Goal: Task Accomplishment & Management: Use online tool/utility

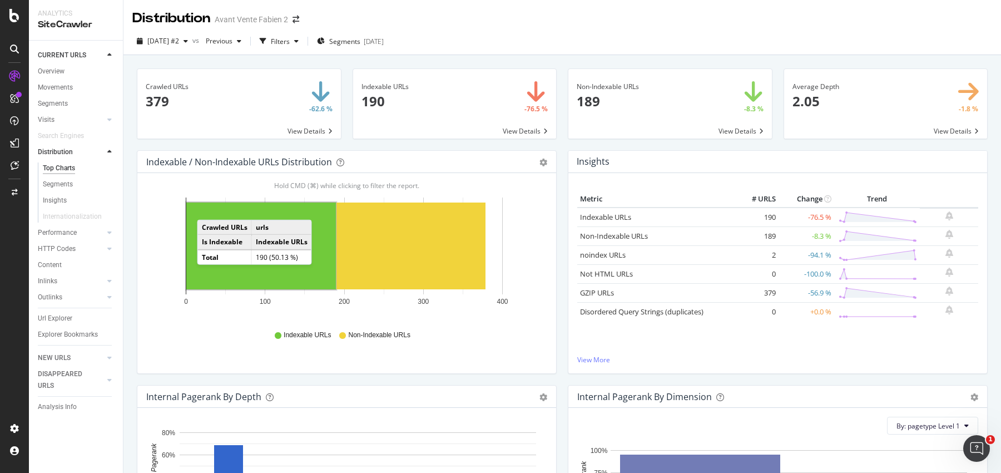
click at [208, 208] on rect "A chart." at bounding box center [261, 245] width 150 height 87
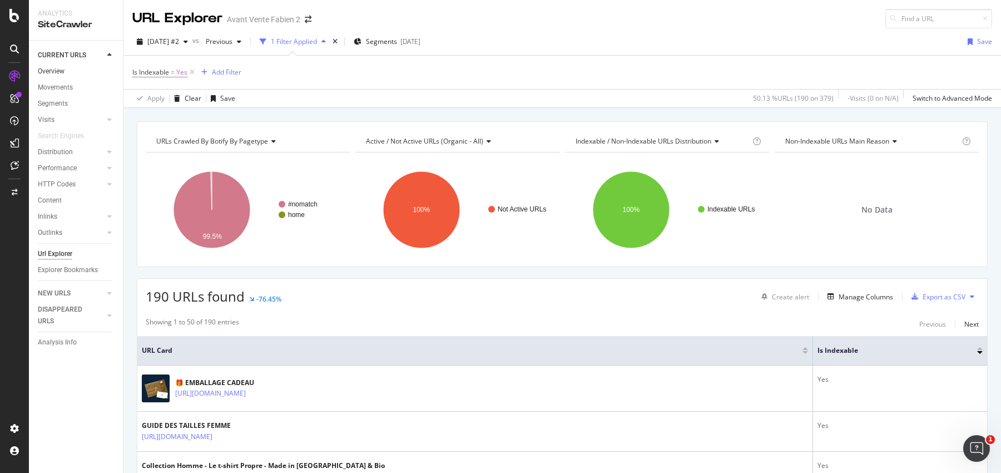
click at [66, 68] on link "Overview" at bounding box center [76, 72] width 77 height 12
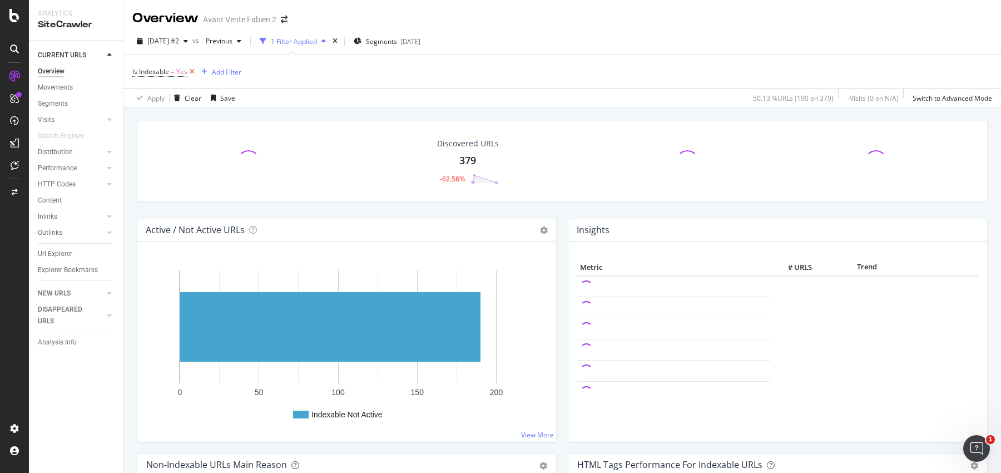
click at [195, 72] on icon at bounding box center [191, 71] width 9 height 11
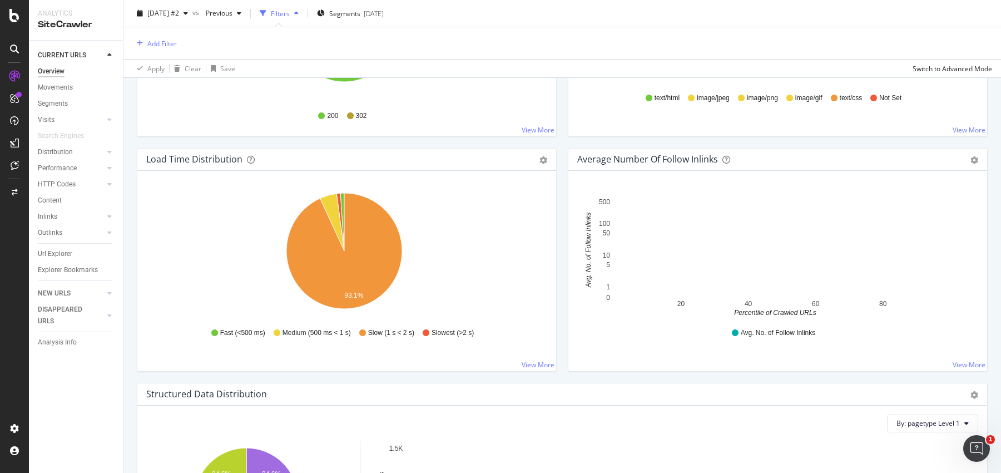
scroll to position [1187, 0]
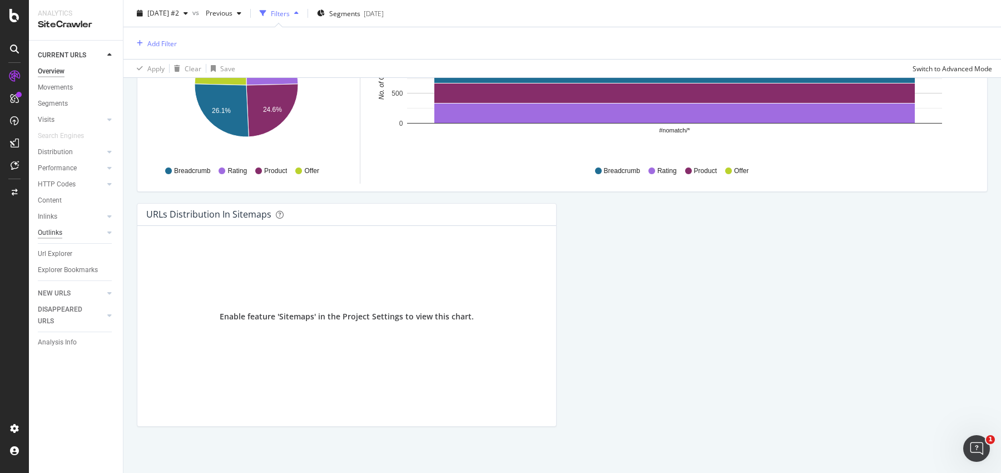
click at [61, 229] on div "Outlinks" at bounding box center [50, 233] width 24 height 12
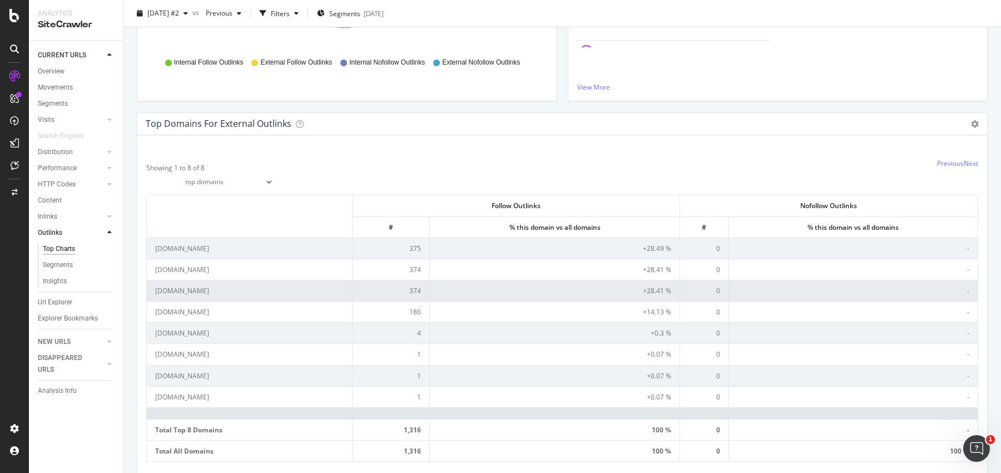
scroll to position [207, 0]
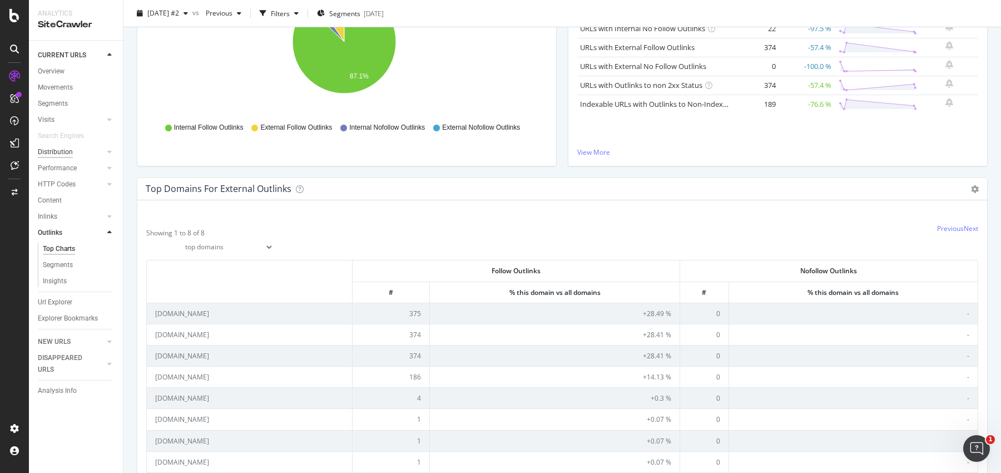
click at [57, 152] on div "Distribution" at bounding box center [55, 152] width 35 height 12
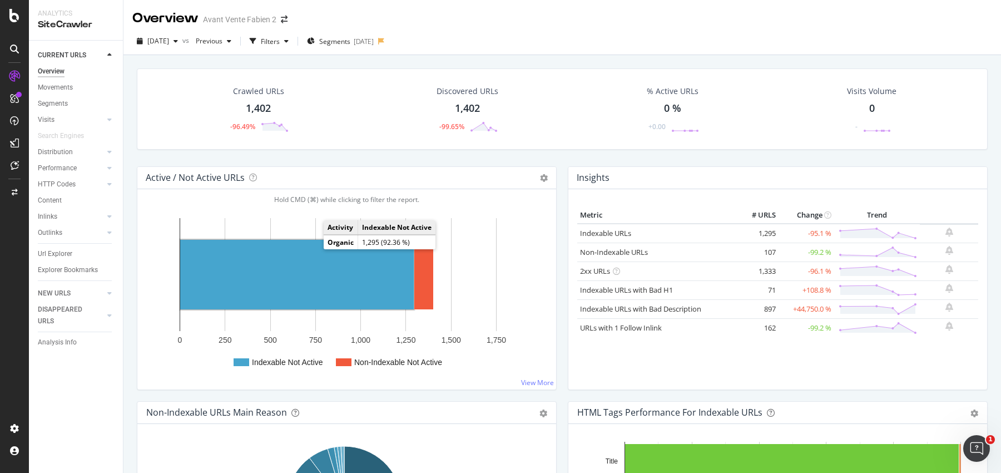
click at [312, 248] on rect "A chart." at bounding box center [297, 274] width 234 height 69
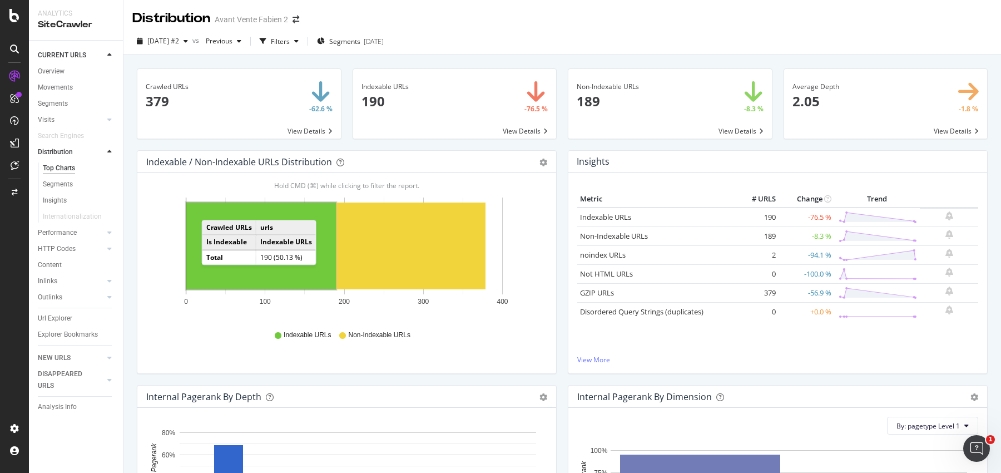
click at [212, 208] on rect "A chart." at bounding box center [261, 245] width 150 height 87
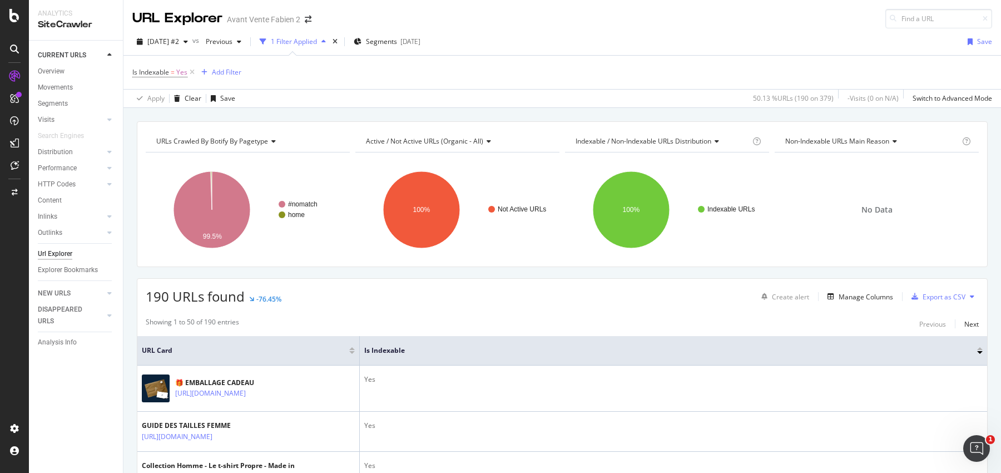
click at [194, 73] on icon at bounding box center [191, 72] width 9 height 11
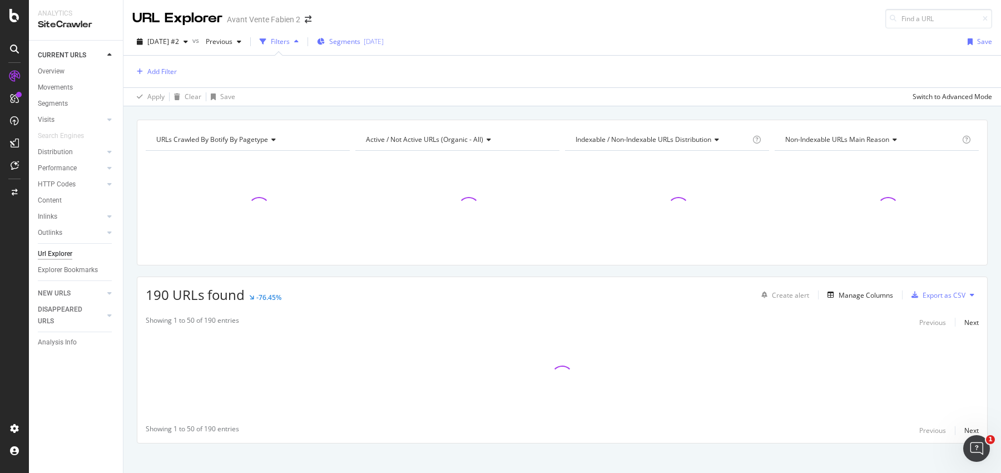
click at [350, 40] on span "Segments" at bounding box center [344, 41] width 31 height 9
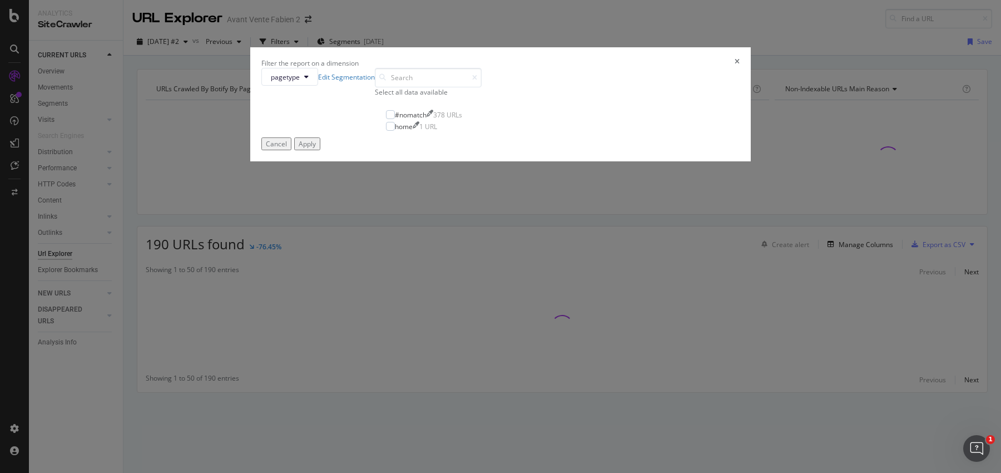
click at [734, 68] on icon "times" at bounding box center [736, 62] width 5 height 9
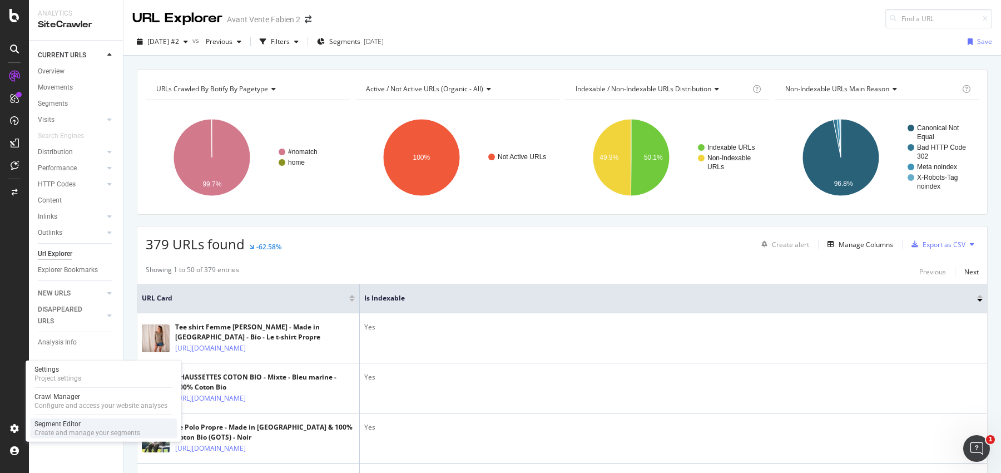
click at [66, 432] on div "Create and manage your segments" at bounding box center [87, 432] width 106 height 9
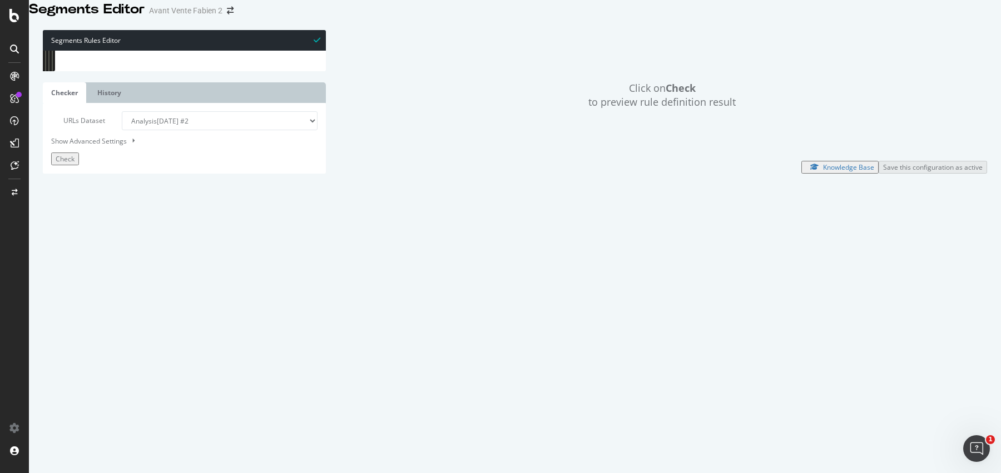
drag, startPoint x: 132, startPoint y: 317, endPoint x: 16, endPoint y: 24, distance: 315.4
click at [16, 24] on div "Segments Editor Avant Vente Fabien 2 Segments Rules Editor ) 1 2 3 4 5 6 7 8 9 …" at bounding box center [500, 236] width 1001 height 473
type textarea "[segment:pagetype]"
click at [122, 145] on div "[ segment : pagetype ] @ home or ( path / ) @ Blog path /blog* @ catégories pat…" at bounding box center [195, 189] width 252 height 277
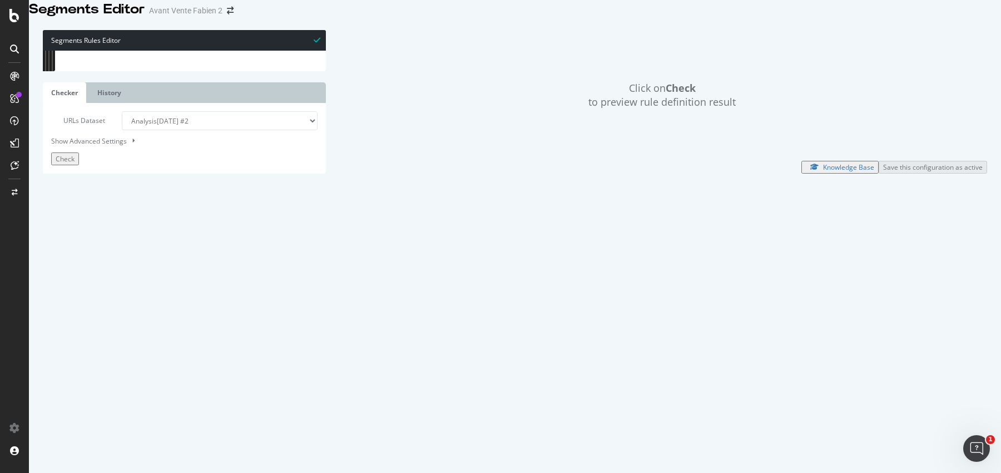
drag, startPoint x: 74, startPoint y: 122, endPoint x: 237, endPoint y: 393, distance: 316.0
click at [237, 173] on div "Segments Rules Editor 14 15 16 17 18 19 20 21 22 23 24 25 26 27 28 29 30 31 32 …" at bounding box center [184, 101] width 283 height 143
type textarea "path /PHU* )"
click at [167, 153] on div "[ segment : pagetype ] @ home or ( path / )" at bounding box center [195, 194] width 261 height 287
click at [79, 165] on button "Check" at bounding box center [65, 158] width 28 height 13
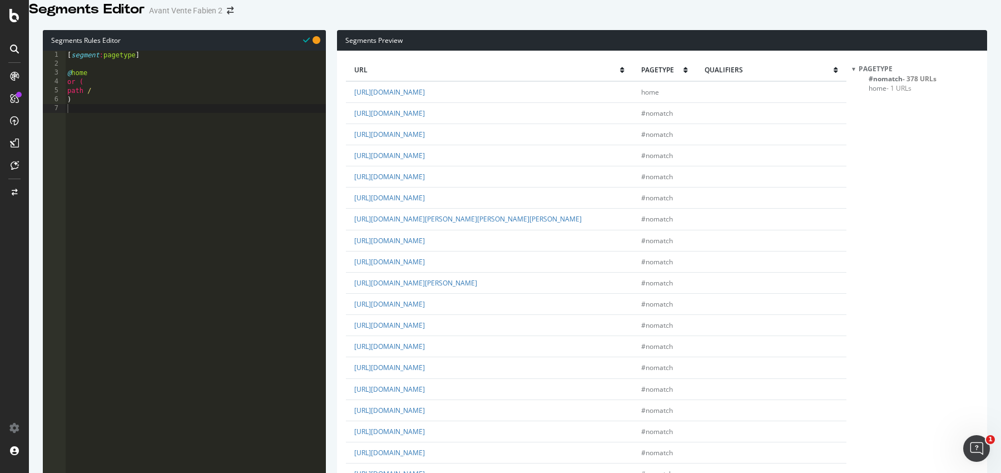
scroll to position [1663, 0]
click at [180, 183] on div "[ segment : pagetype ] @ home or ( path / )" at bounding box center [195, 194] width 261 height 287
type textarea "@Femmme"
type textarea "path /femme*"
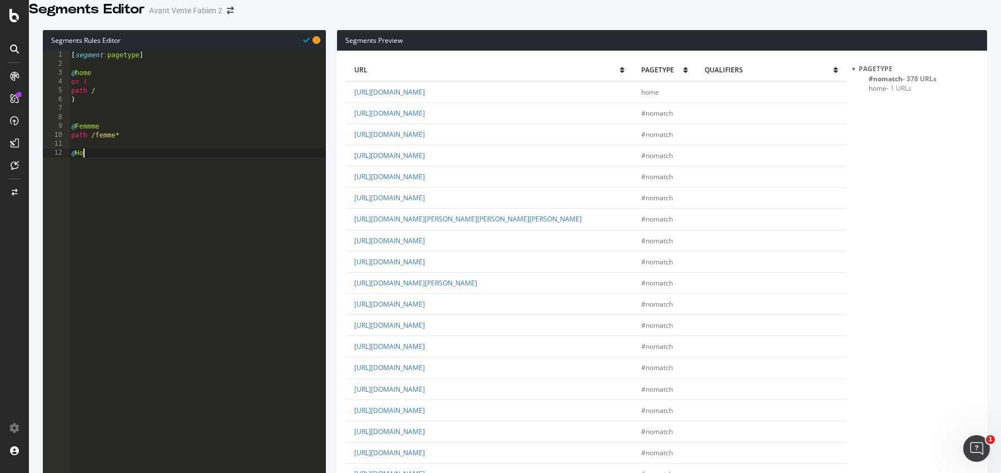
type textarea "@Homme"
type textarea "a"
type textarea "path /homme*"
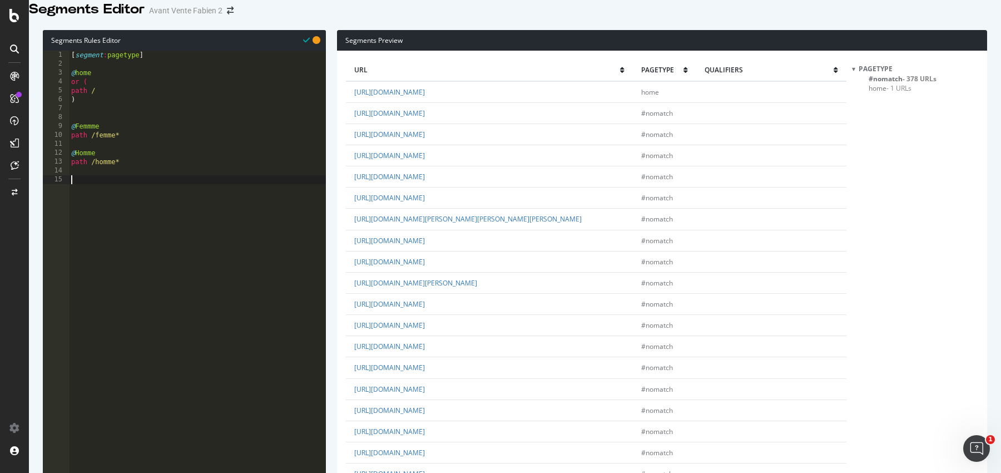
scroll to position [1697, 0]
click at [170, 190] on div "[ segment : pagetype ] @ home or ( path / ) @ Femmme path /femme* @ Homme path …" at bounding box center [197, 194] width 257 height 287
type textarea "@Accessoires"
type textarea "a"
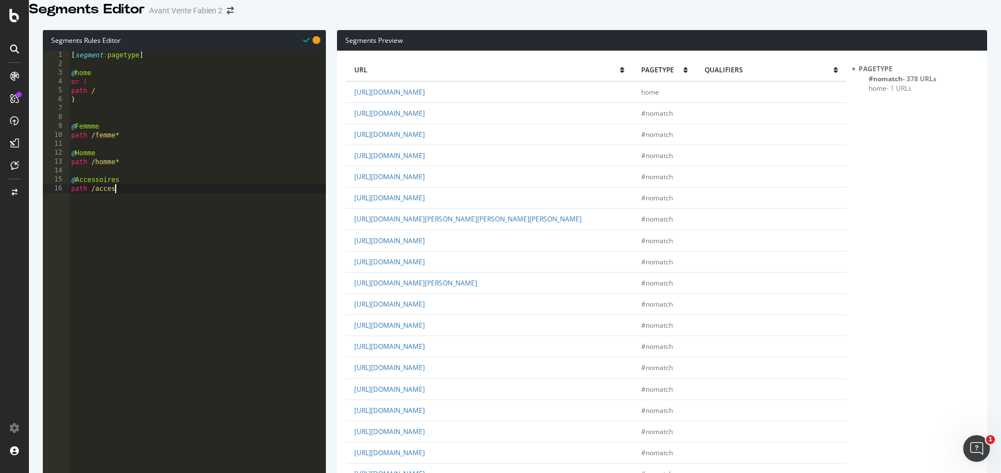
scroll to position [0, 3]
type textarea "path /access*"
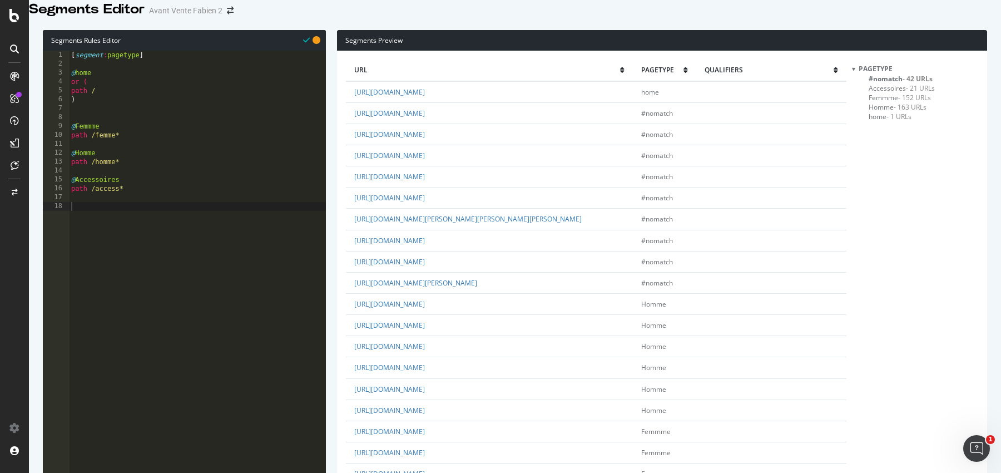
click at [908, 83] on span "- 42 URLs" at bounding box center [917, 78] width 30 height 9
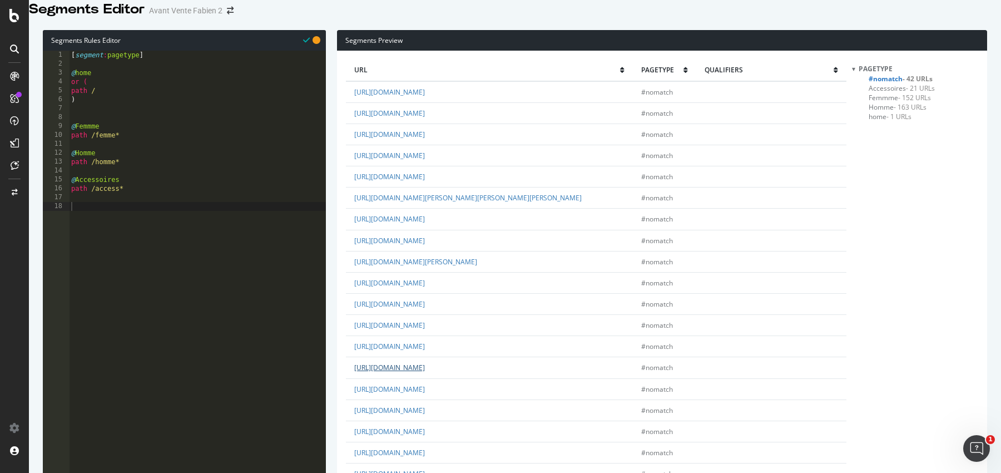
scroll to position [229, 0]
click at [425, 341] on link "https://www.le-tshirt-propre.fr/2-boutique?q=V%C3%AAtement-%F0%9F%87%AB%F0%9F%8…" at bounding box center [389, 345] width 71 height 9
click at [201, 253] on div "[ segment : pagetype ] @ home or ( path / ) @ Femmme path /femme* @ Homme path …" at bounding box center [197, 194] width 257 height 287
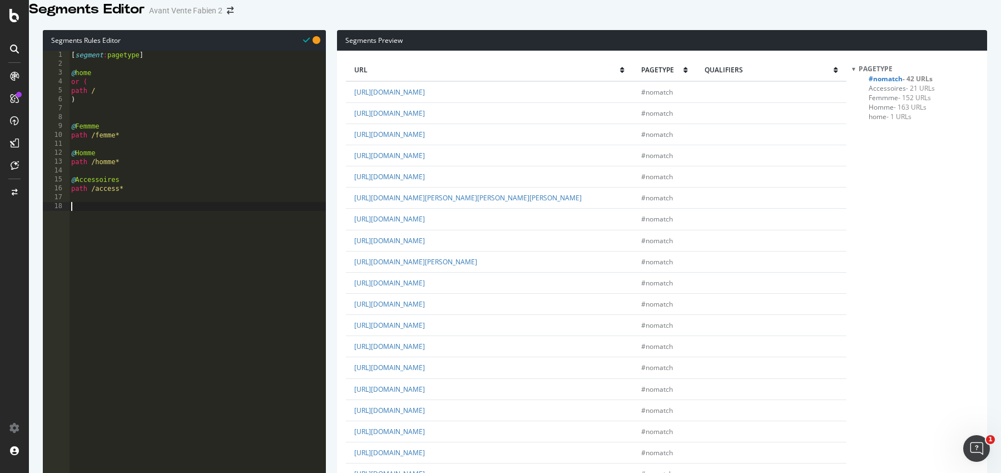
click at [173, 266] on div "[ segment : pagetype ] @ home or ( path / ) @ Femmme path /femme* @ Homme path …" at bounding box center [197, 194] width 257 height 287
type textarea "@Content"
type textarea "path /content*"
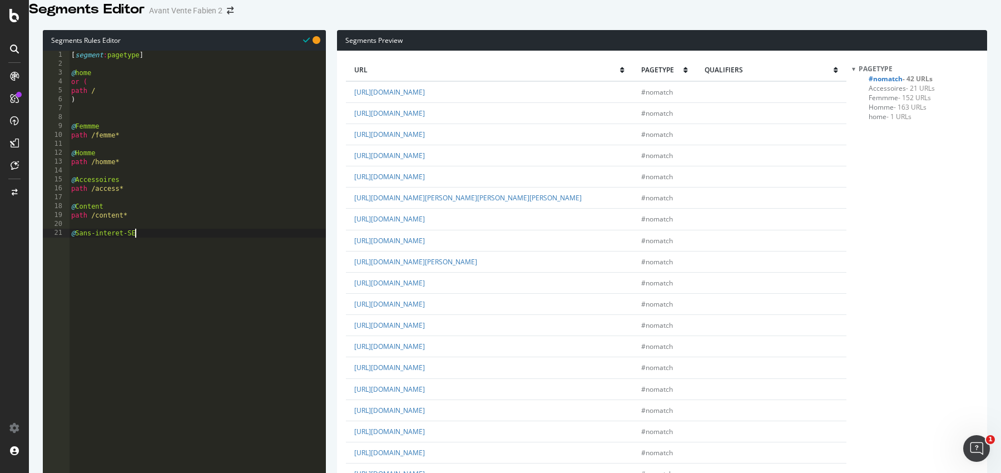
scroll to position [0, 5]
type textarea "@Sans-interet-SEO"
type textarea "or ("
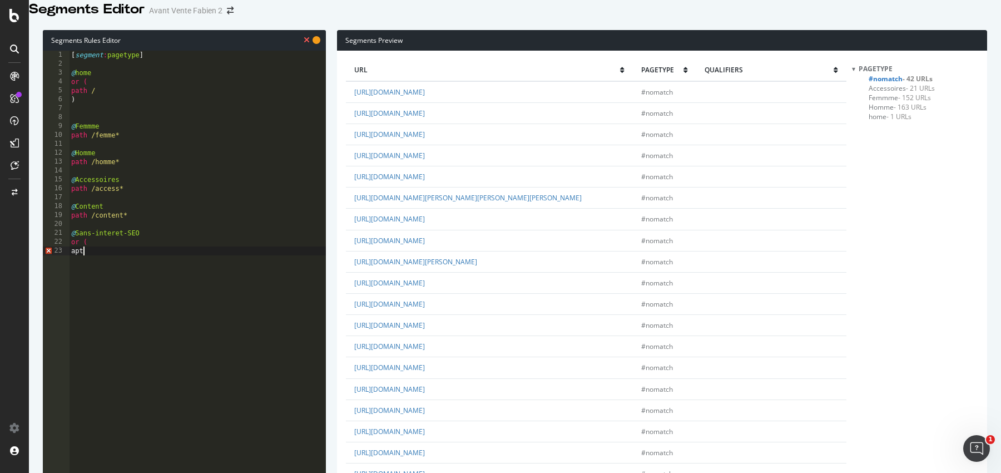
type textarea "a"
type textarea "path /"
type textarea "Path /"
type textarea "path /"
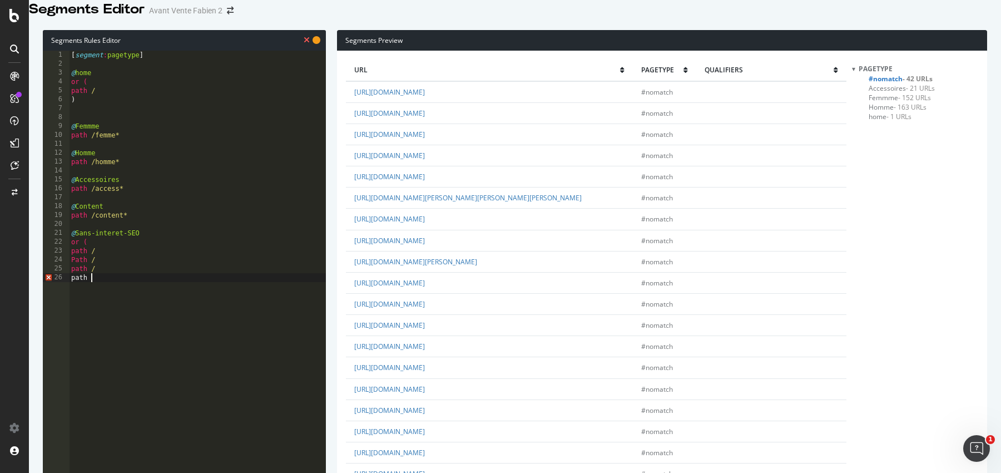
type textarea "path /"
type textarea ")"
click at [127, 266] on div "[ segment : pagetype ] @ home or ( path / ) @ Femmme path /femme* @ Homme path …" at bounding box center [197, 194] width 257 height 287
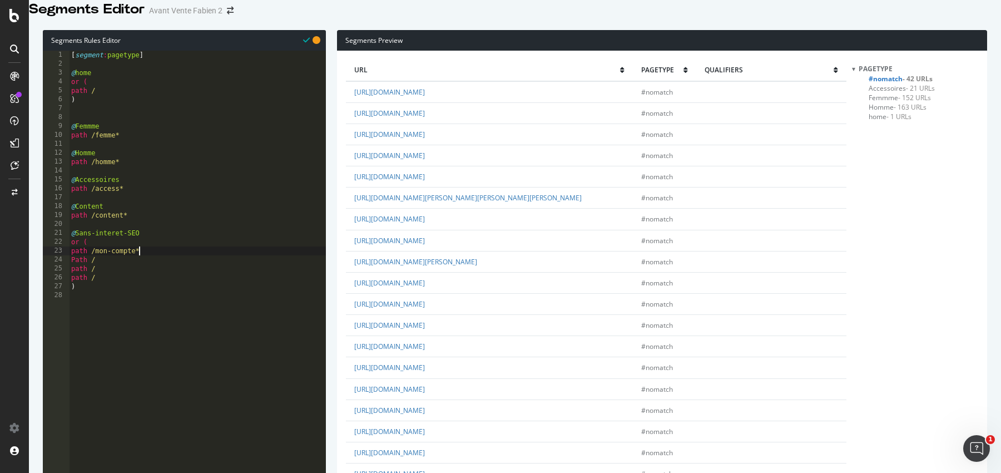
click at [130, 270] on div "[ segment : pagetype ] @ home or ( path / ) @ Femmme path /femme* @ Homme path …" at bounding box center [197, 194] width 257 height 287
click at [113, 278] on div "[ segment : pagetype ] @ home or ( path / ) @ Femmme path /femme* @ Homme path …" at bounding box center [197, 194] width 257 height 287
click at [102, 293] on div "[ segment : pagetype ] @ home or ( path / ) @ Femmme path /femme* @ Homme path …" at bounding box center [197, 194] width 257 height 287
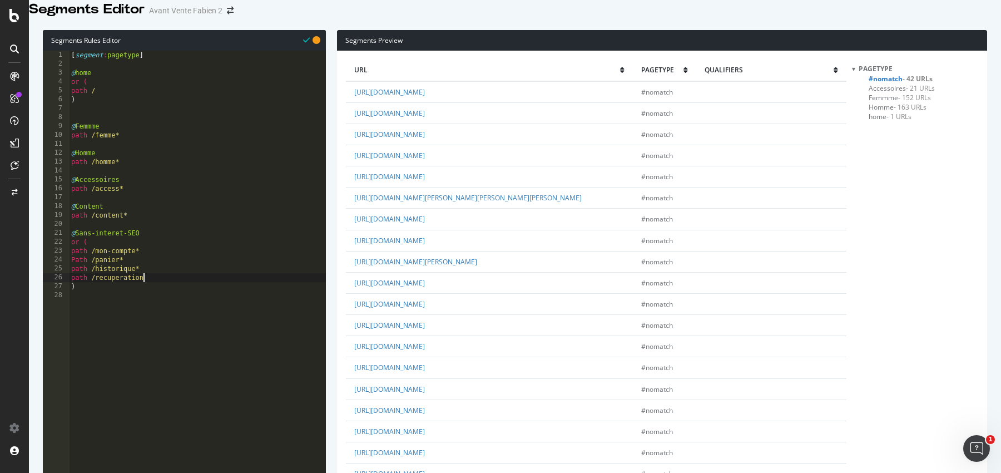
type textarea "path /recuperation*"
drag, startPoint x: 543, startPoint y: 332, endPoint x: 452, endPoint y: 330, distance: 91.2
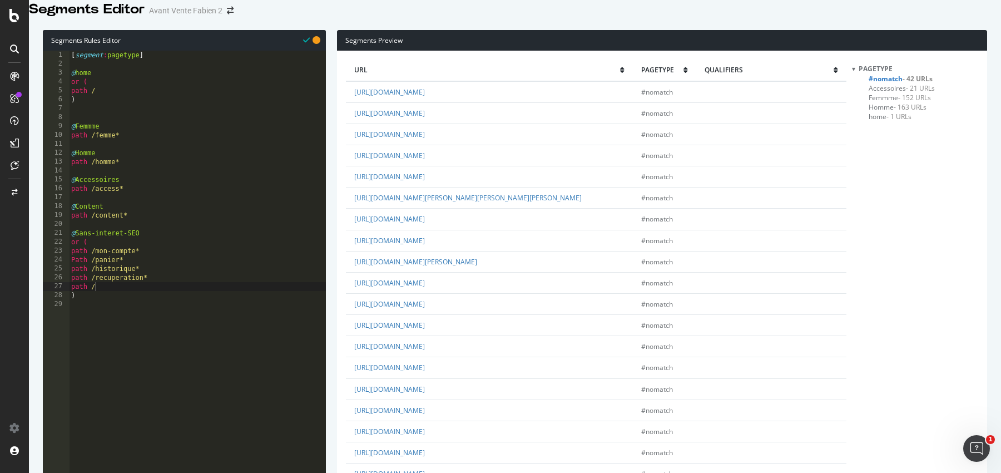
copy link "content/2-mentions-legales"
click at [128, 300] on div "[ segment : pagetype ] @ home or ( path / ) @ Femmme path /femme* @ Homme path …" at bounding box center [197, 194] width 257 height 287
paste textarea "content/2-mentions-legales"
type textarea "path /content/2-mentions-legales"
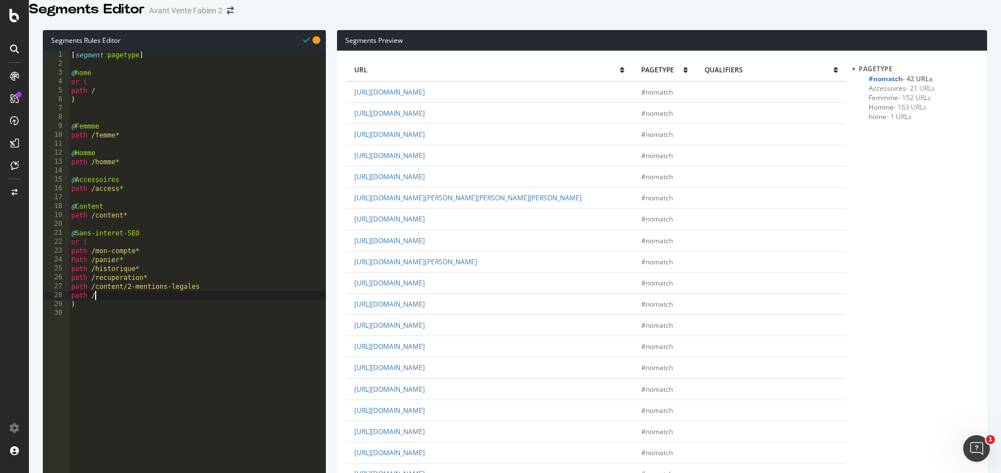
scroll to position [444, 0]
drag, startPoint x: 582, startPoint y: 276, endPoint x: 451, endPoint y: 276, distance: 130.7
copy link "content/60-paiement-en-plusieurs-fois"
click at [116, 310] on div "[ segment : pagetype ] @ home or ( path / ) @ Femmme path /femme* @ Homme path …" at bounding box center [197, 194] width 257 height 287
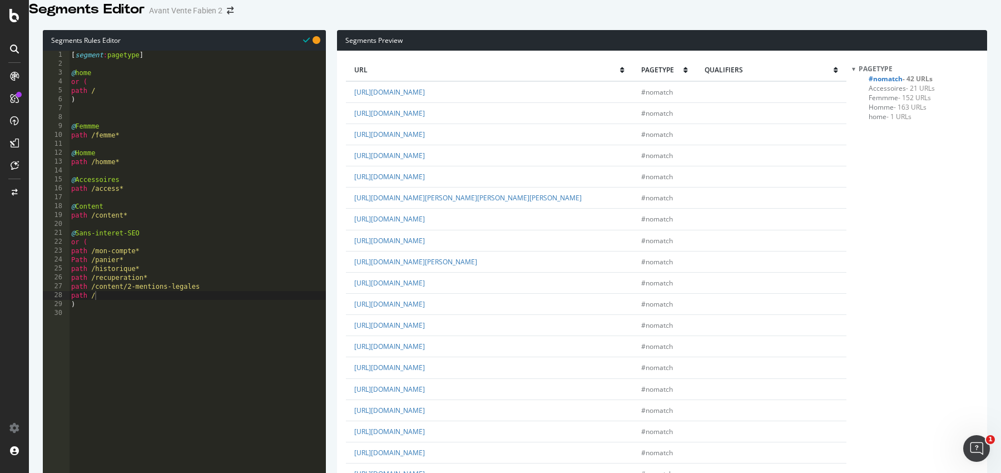
paste textarea "content/60-paiement-en-plusieurs-fois"
type textarea "path /content/60-paiement-en-plusieurs-fois"
drag, startPoint x: 552, startPoint y: 327, endPoint x: 453, endPoint y: 330, distance: 99.5
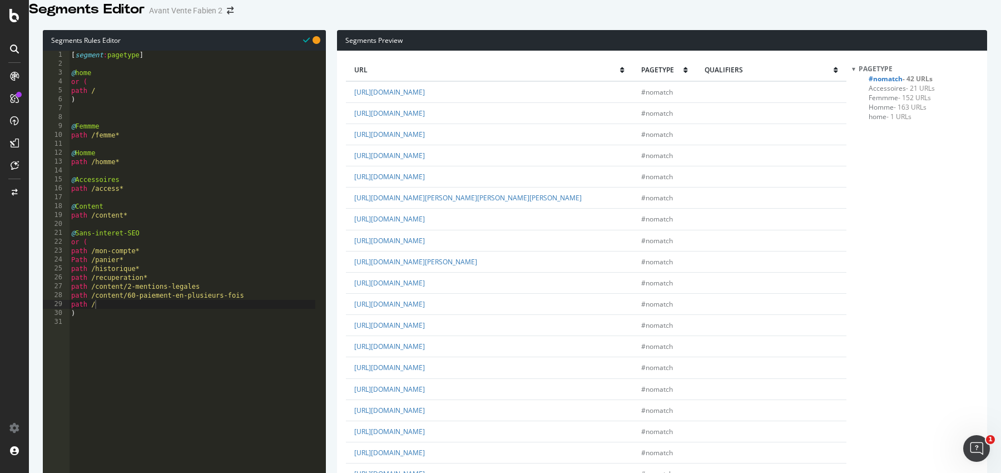
copy link "content/2-mentions-legales"
click at [113, 321] on div "[ segment : pagetype ] @ home or ( path / ) @ Femmme path /femme* @ Homme path …" at bounding box center [192, 194] width 246 height 287
paste textarea "content/2-mentions-legales"
type textarea "path /content/2-mentions-legales"
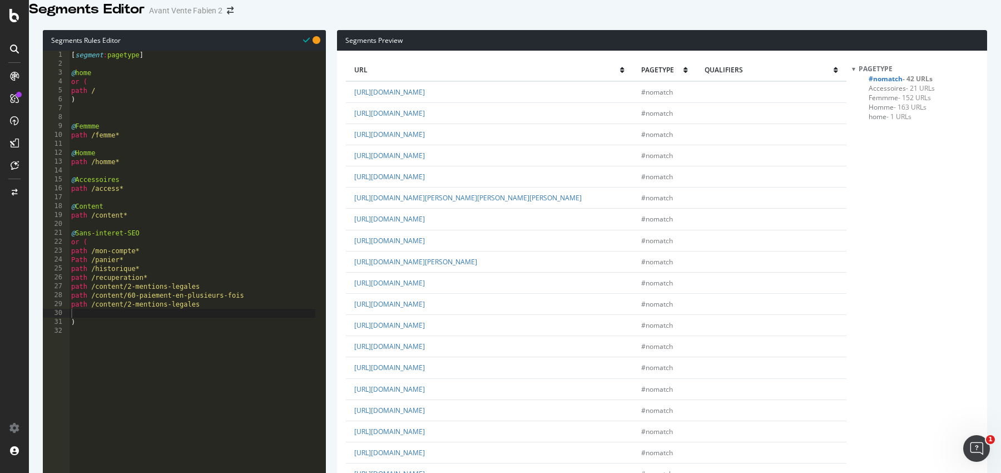
drag, startPoint x: 580, startPoint y: 230, endPoint x: 451, endPoint y: 230, distance: 129.0
copy link "content/58-politique-de-confidentialite"
drag, startPoint x: 206, startPoint y: 317, endPoint x: 96, endPoint y: 316, distance: 110.1
click at [96, 316] on div "[ segment : pagetype ] @ home or ( path / ) @ Femmme path /femme* @ Homme path …" at bounding box center [192, 194] width 246 height 287
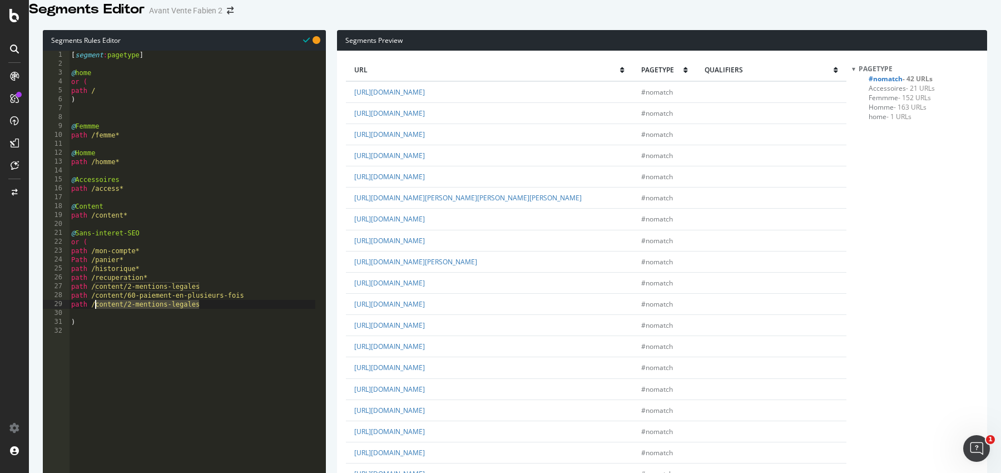
paste textarea "58-politique-de-confidentialite"
type textarea "path /content/58-politique-de-confidentialite"
drag, startPoint x: 581, startPoint y: 278, endPoint x: 453, endPoint y: 275, distance: 128.5
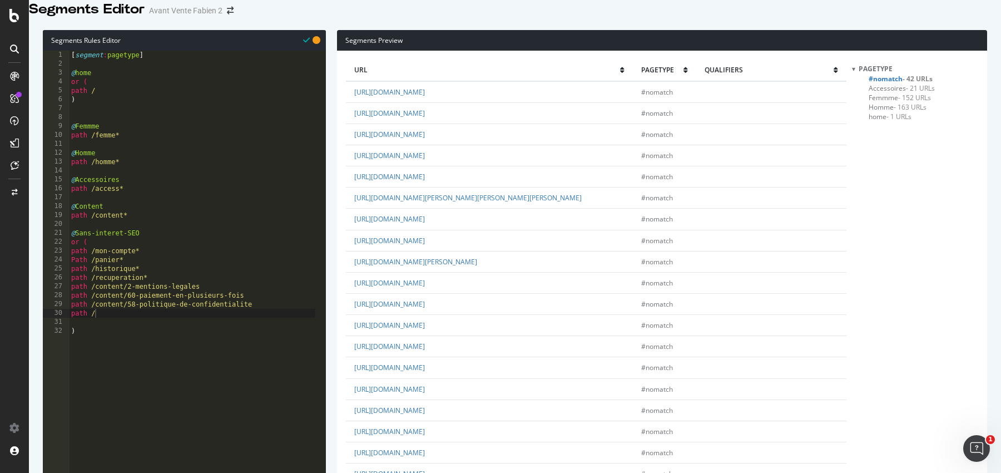
copy link "content/60-paiement-en-plusieurs-fois"
click at [146, 326] on div "[ segment : pagetype ] @ home or ( path / ) @ Femmme path /femme* @ Homme path …" at bounding box center [192, 194] width 246 height 287
paste textarea "content/60-paiement-en-plusieurs-fois"
type textarea "path /content/60-paiement-en-plusieurs-fois"
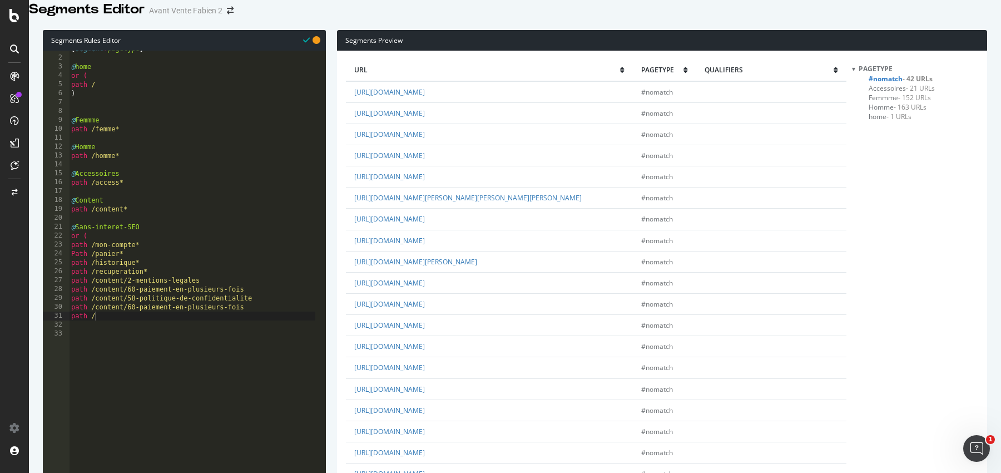
drag, startPoint x: 559, startPoint y: 275, endPoint x: 451, endPoint y: 275, distance: 107.9
copy link "content/3-conditions-utilisation"
click at [139, 325] on div "[ segment : pagetype ] @ home or ( path / ) @ Femmme path /femme* @ Homme path …" at bounding box center [192, 187] width 246 height 287
paste textarea "content/3-conditions-utilisation"
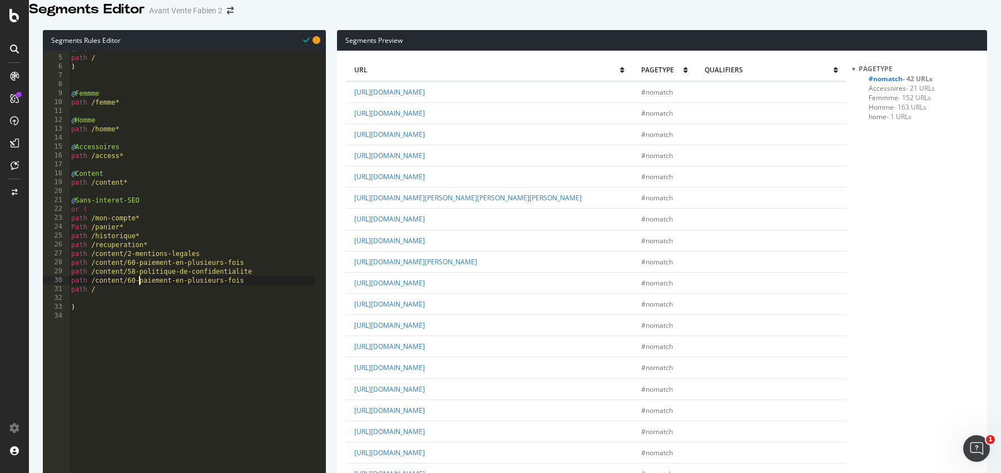
scroll to position [32, 0]
click at [120, 302] on div "or ( path / ) @ Femmme path /femme* @ Homme path /homme* @ Accessoires path /ac…" at bounding box center [192, 187] width 246 height 287
paste textarea "content/3-conditions-utilisation"
type textarea "path /content/3-conditions-utilisation"
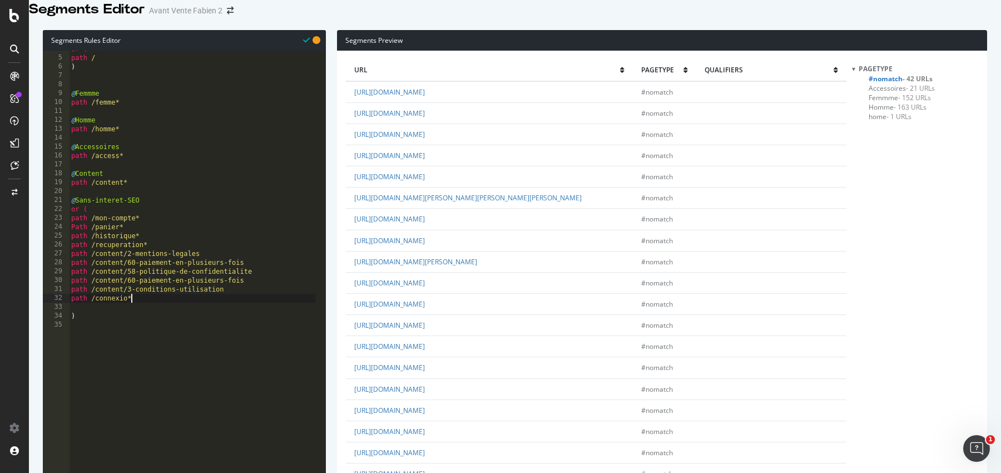
type textarea "path /connexio*"
drag, startPoint x: 527, startPoint y: 126, endPoint x: 451, endPoint y: 125, distance: 75.6
click at [451, 123] on td "https://www.le-tshirt-propre.fr/content/54-avis-clients" at bounding box center [489, 112] width 286 height 21
copy link "content/54-avis-clients"
click at [145, 311] on div "or ( path / ) @ Femmme path /femme* @ Homme path /homme* @ Accessoires path /ac…" at bounding box center [192, 187] width 246 height 287
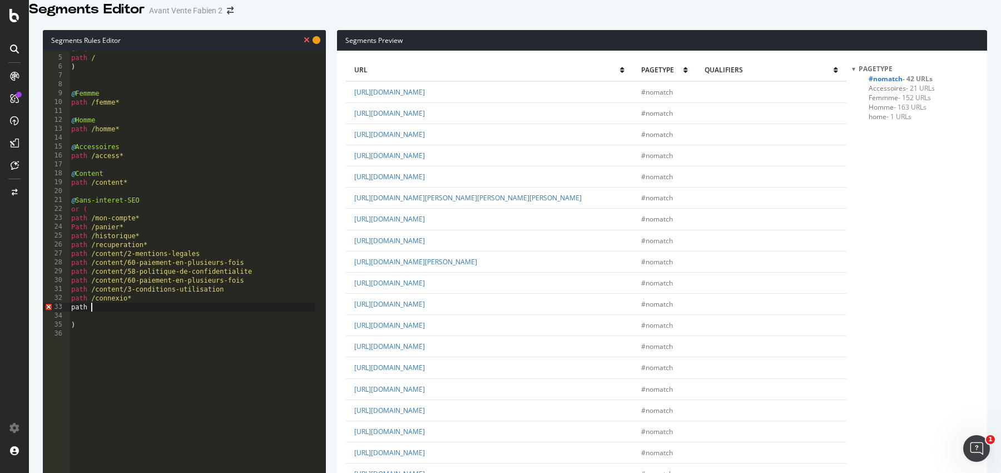
scroll to position [0, 1]
paste textarea "content/54-avis-clients"
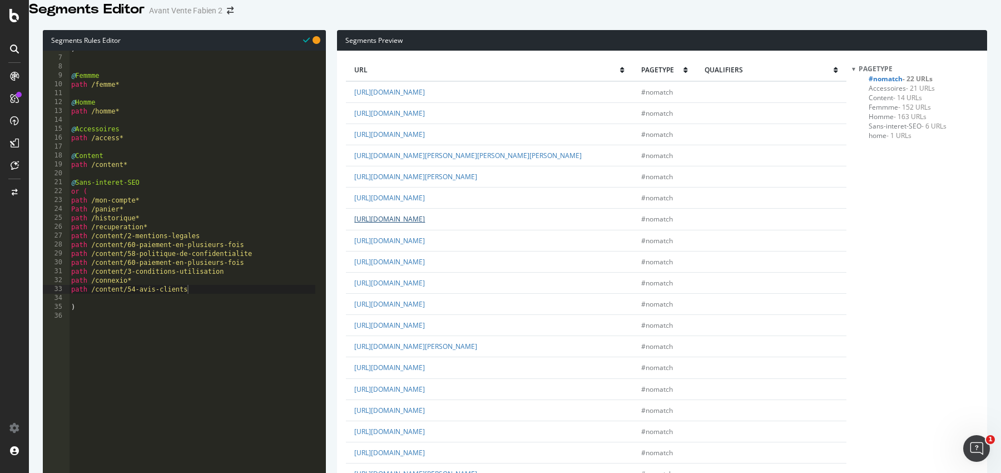
scroll to position [0, 0]
click at [425, 97] on link "https://www.le-tshirt-propre.fr/2-boutique?q=Cat%C3%A9gories-Homme" at bounding box center [389, 91] width 71 height 9
click at [156, 318] on div ") @ Femmme path /femme* @ Homme path /homme* @ Accessoires path /access* @ Cont…" at bounding box center [192, 187] width 246 height 287
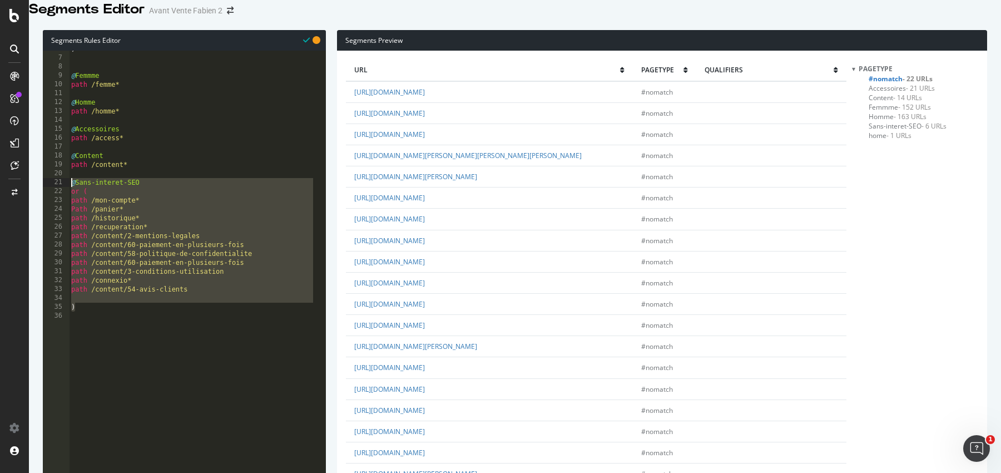
drag, startPoint x: 135, startPoint y: 322, endPoint x: 46, endPoint y: 195, distance: 155.3
click at [46, 195] on div ") 6 7 8 9 10 11 12 13 14 15 16 17 18 19 20 21 22 23 24 25 26 27 28 29 30 31 32 …" at bounding box center [184, 271] width 283 height 440
type textarea "@Sans-interet-SEO or ("
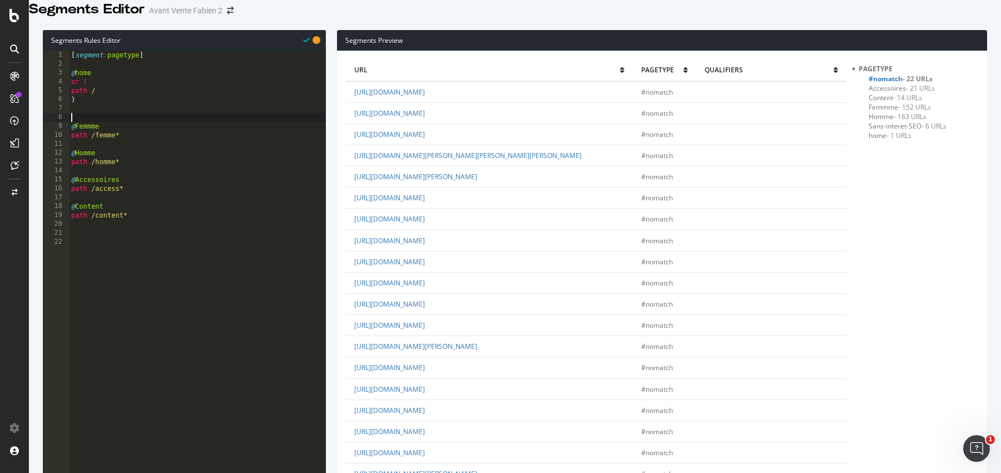
click at [118, 128] on div "[ segment : pagetype ] @ home or ( path / ) @ Femmme path /femme* @ Homme path …" at bounding box center [197, 194] width 257 height 287
paste textarea ")"
type textarea ")"
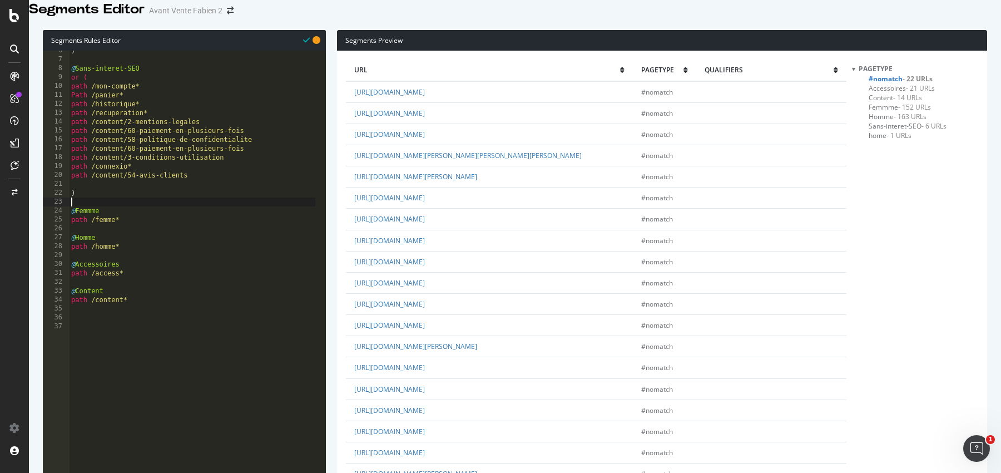
scroll to position [59, 0]
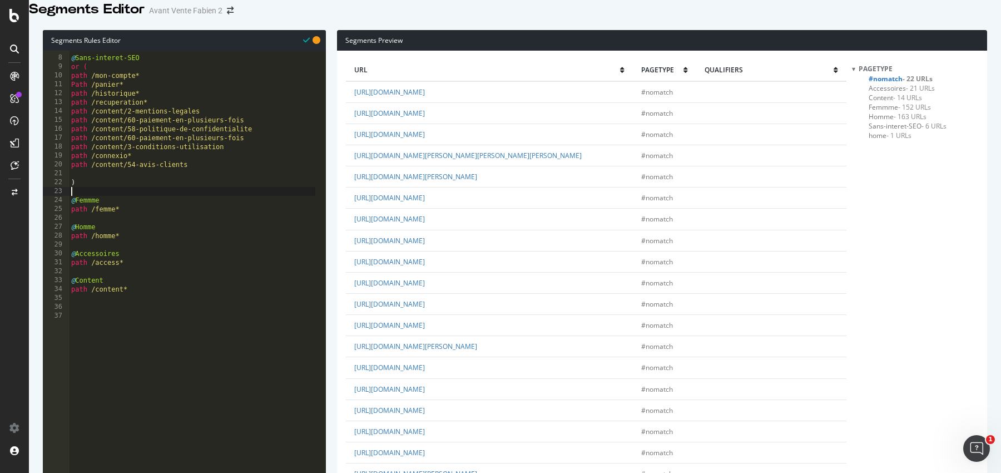
click at [148, 309] on div "@ Sans-interet-SEO or ( path /mon-compte* Path /panier* path /historique* path …" at bounding box center [192, 187] width 246 height 287
type textarea "#"
type textarea "@Boutique"
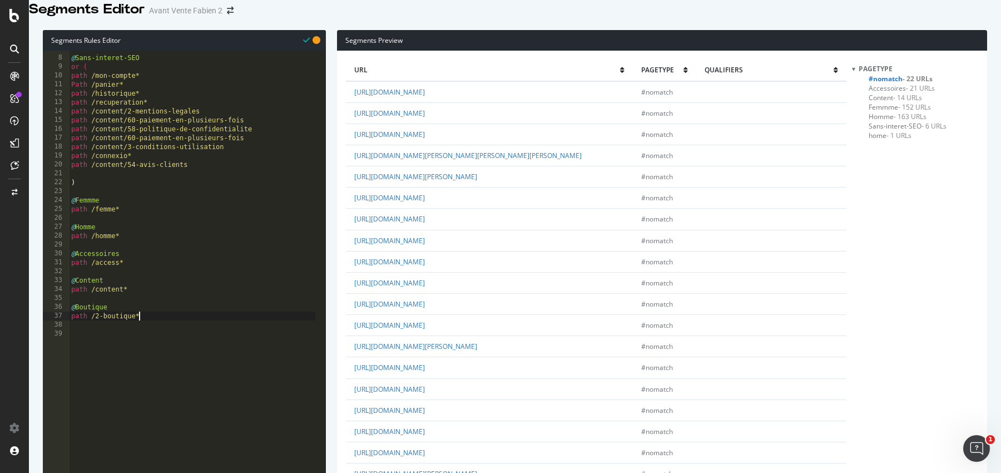
scroll to position [0, 5]
type textarea "path /2-boutique*"
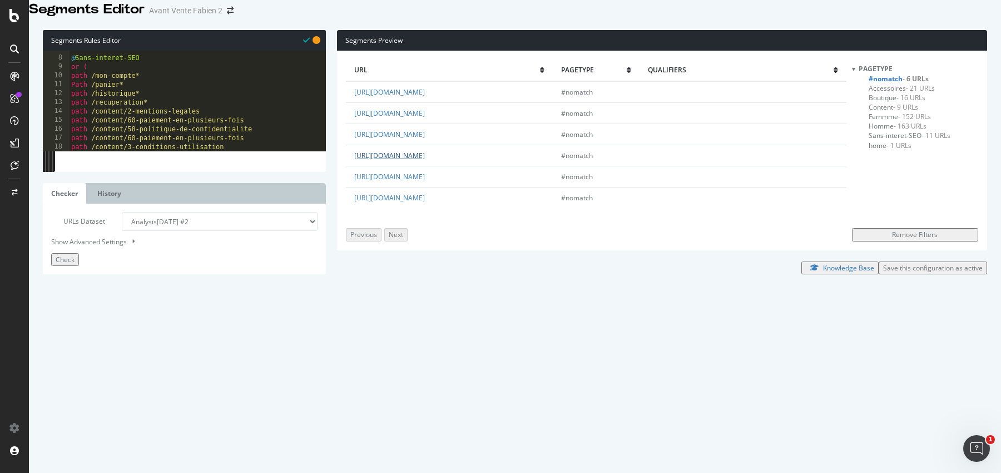
click at [425, 160] on link "https://www.le-tshirt-propre.fr/13-homme" at bounding box center [389, 155] width 71 height 9
click at [476, 187] on td "https://retours.le-tshirt-propre.fr/fr" at bounding box center [449, 176] width 206 height 21
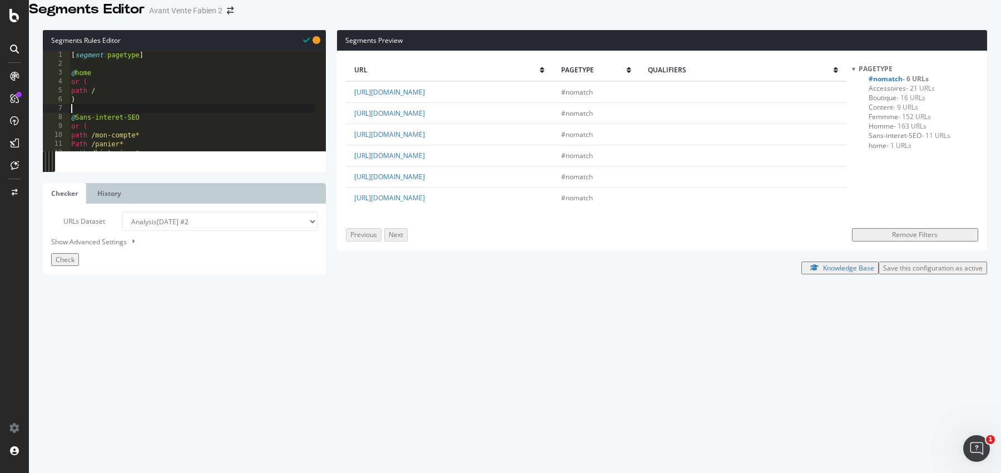
click at [147, 120] on div "[ segment : pagetype ] @ home or ( path / ) @ Sans-interet-SEO or ( path /mon-c…" at bounding box center [192, 194] width 246 height 287
type textarea "@Sous-domaine-Retours"
type textarea "p"
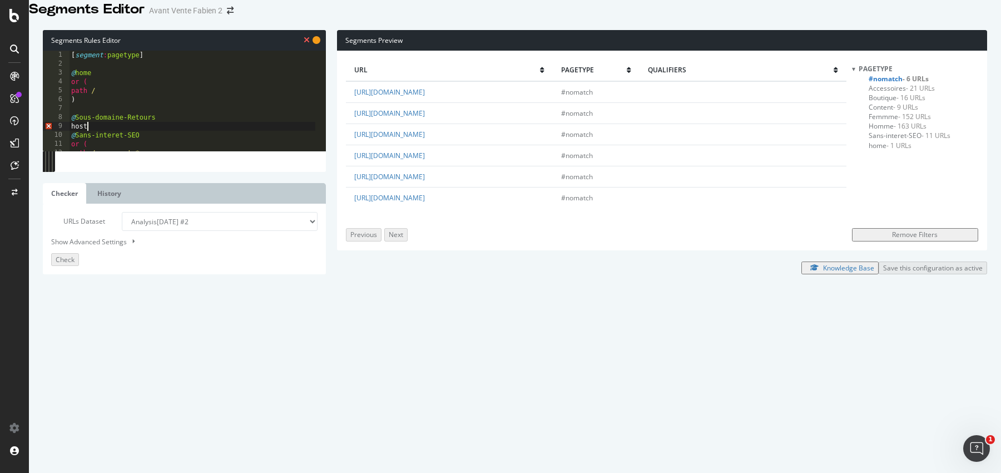
scroll to position [0, 1]
paste textarea ")"
drag, startPoint x: 471, startPoint y: 197, endPoint x: 378, endPoint y: 200, distance: 92.9
click at [378, 187] on td "https://retours.le-tshirt-propre.fr/fr" at bounding box center [449, 176] width 206 height 21
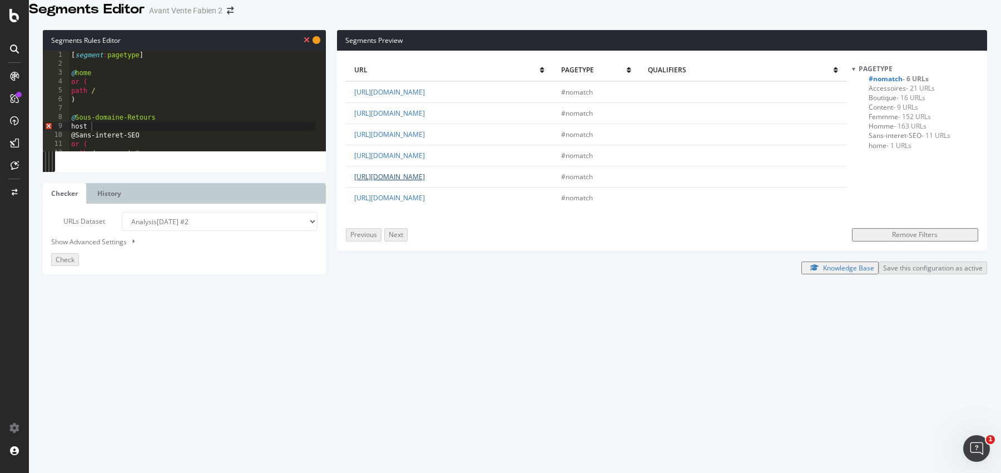
copy link "retours.le-tshirt-propre.fr/fr"
click at [105, 140] on div "[ segment : pagetype ] @ home or ( path / ) @ Sous-domaine-Retours host @Sans-i…" at bounding box center [192, 194] width 246 height 287
paste textarea "retours.le-tshirt-propre.fr/fr"
type textarea "host retours.le-tshirt-propre.fr/fr"
drag, startPoint x: 206, startPoint y: 142, endPoint x: 244, endPoint y: 142, distance: 37.3
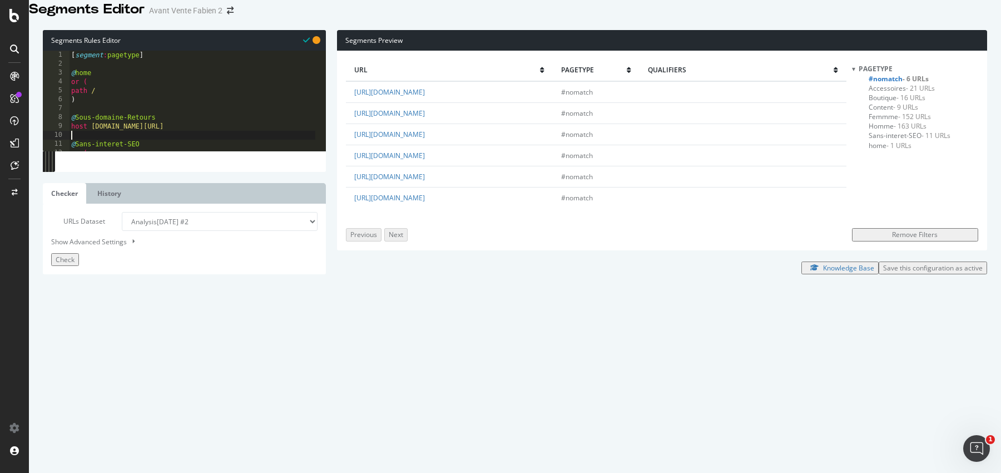
click at [236, 142] on div "[ segment : pagetype ] @ home or ( path / ) @ Sous-domaine-Retours host retours…" at bounding box center [192, 194] width 246 height 287
type textarea "host retours.le-tshirt-propre.fr"
click at [196, 150] on div "[ segment : pagetype ] @ home or ( path / ) @ Sous-domaine-Retours host retours…" at bounding box center [192, 194] width 246 height 287
drag, startPoint x: 498, startPoint y: 176, endPoint x: 451, endPoint y: 177, distance: 46.2
click at [451, 166] on td "https://www.le-tshirt-propre.fr/13-homme" at bounding box center [449, 155] width 206 height 21
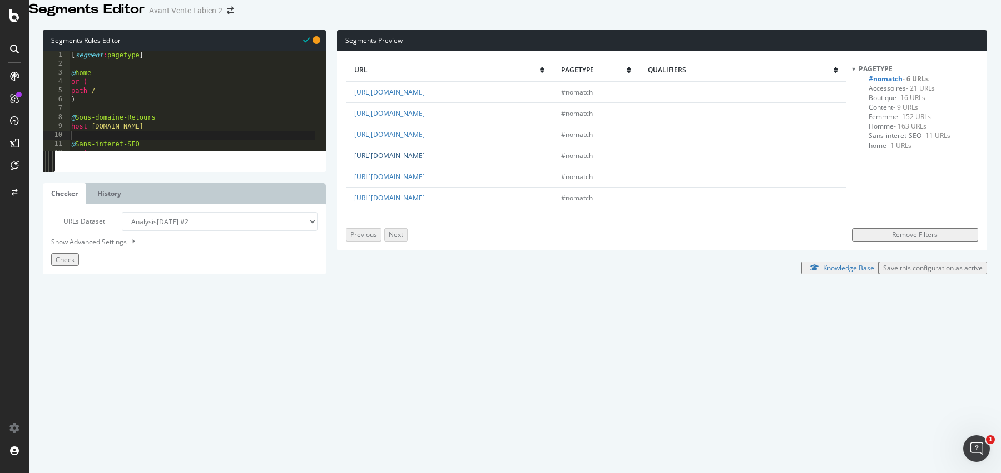
copy link "13-homme"
type textarea "@Femmme"
click at [112, 266] on div "or ( path / ) @ Sous-domaine-Retours host retours.le-tshirt-propre.fr @ Sans-in…" at bounding box center [192, 185] width 246 height 287
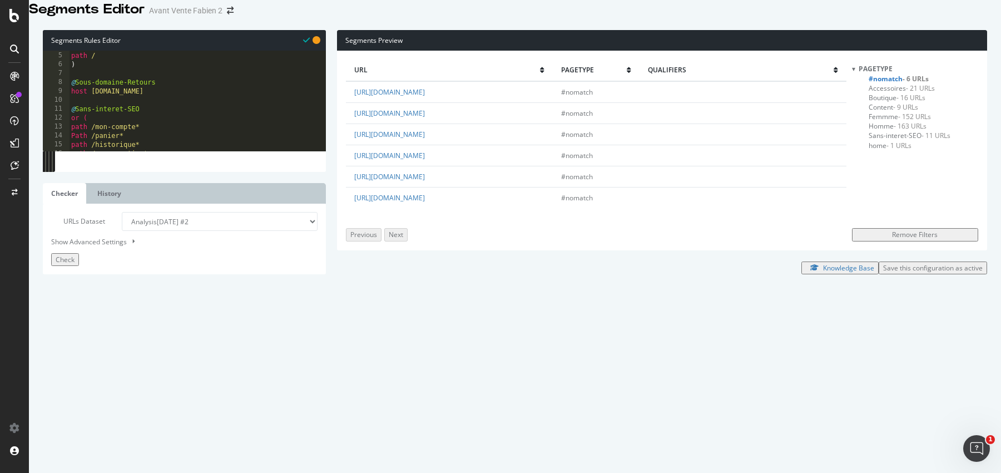
paste textarea "13-homme"
click at [117, 262] on div "or ( path / ) @ Sous-domaine-Retours host retours.le-tshirt-propre.fr @ Sans-in…" at bounding box center [192, 185] width 246 height 287
type textarea "@Femmme"
click at [130, 294] on div "or ( path / ) @ Sous-domaine-Retours host retours.le-tshirt-propre.fr @ Sans-in…" at bounding box center [192, 185] width 246 height 287
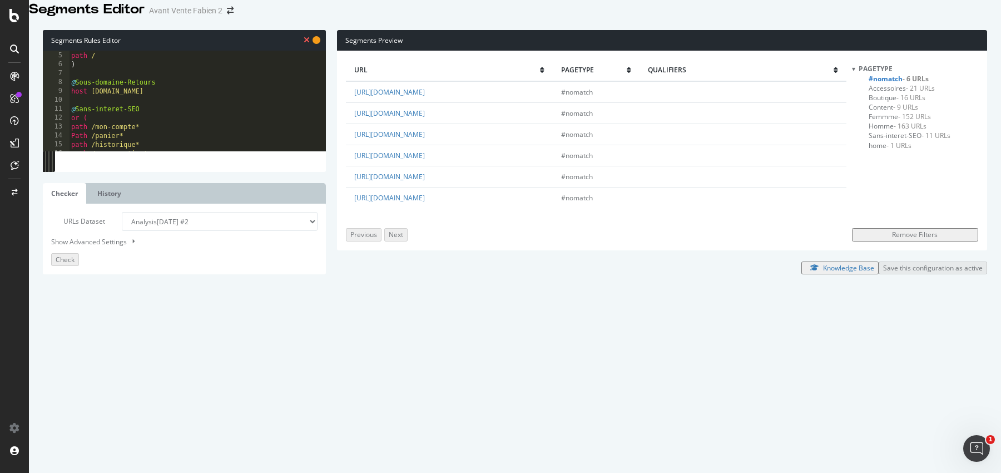
type textarea "path /femme*"
click at [121, 314] on div "path / ) @ Sous-domaine-Retours host retours.le-tshirt-propre.fr @ Sans-interet…" at bounding box center [192, 188] width 246 height 287
type textarea "@Homme"
drag, startPoint x: 510, startPoint y: 180, endPoint x: 451, endPoint y: 180, distance: 58.9
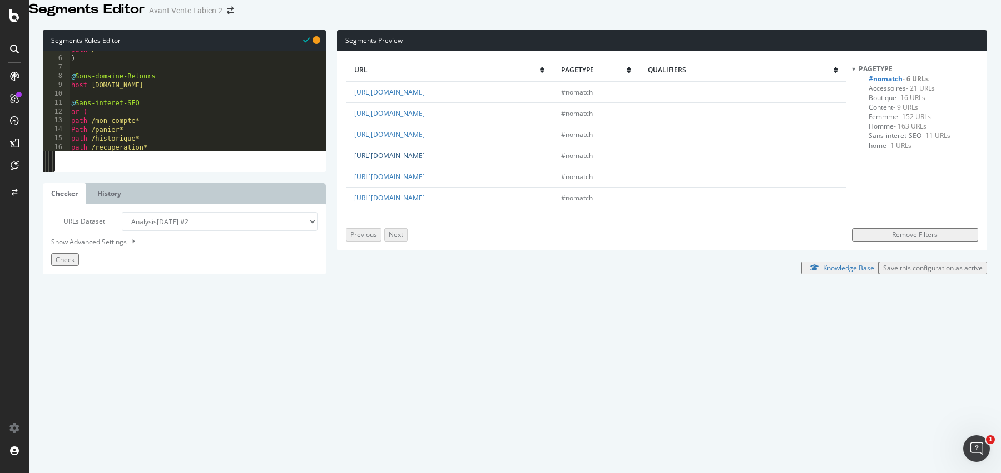
click at [451, 166] on td "https://www.le-tshirt-propre.fr/13-homme" at bounding box center [449, 155] width 206 height 21
copy link "13-homme"
click at [105, 311] on div "path / ) @ Sous-domaine-Retours host retours.le-tshirt-propre.fr @ Sans-interet…" at bounding box center [192, 188] width 246 height 287
type textarea "or ("
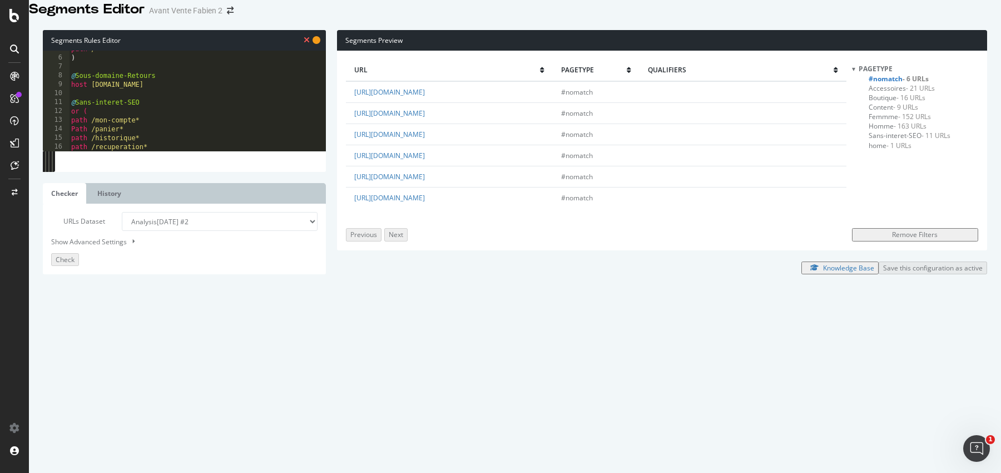
scroll to position [0, 1]
paste textarea "13-homme"
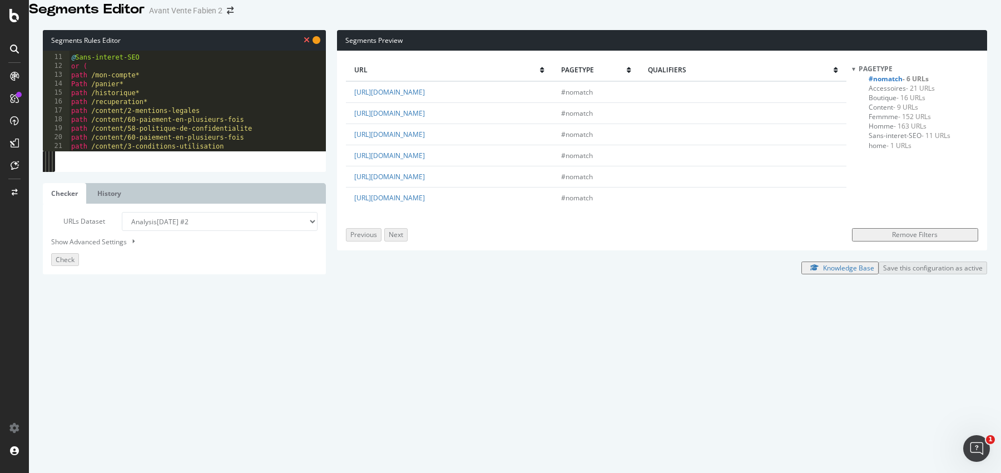
scroll to position [0, 4]
click at [126, 295] on div "@ Sans-interet-SEO or ( path /mon-compte* Path /panier* path /historique* path …" at bounding box center [192, 187] width 246 height 287
type textarea "path /homme*"
type textarea ")"
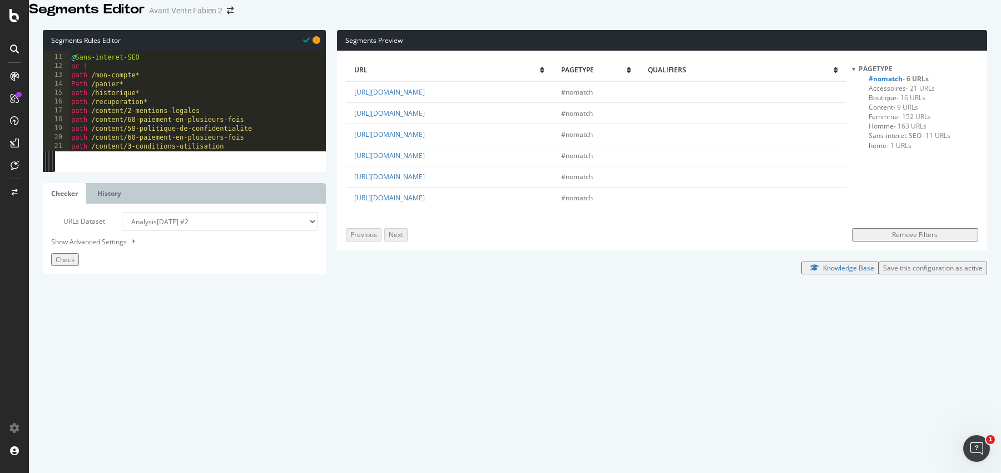
click at [62, 264] on span "Check" at bounding box center [65, 259] width 19 height 9
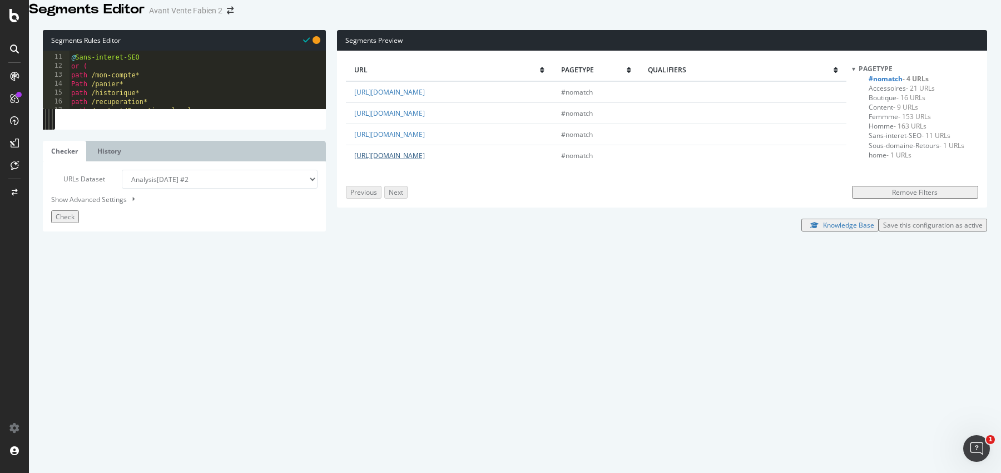
drag, startPoint x: 514, startPoint y: 176, endPoint x: 452, endPoint y: 179, distance: 61.8
click at [450, 166] on td "https://www.le-tshirt-propre.fr/31-accessoires" at bounding box center [449, 155] width 206 height 21
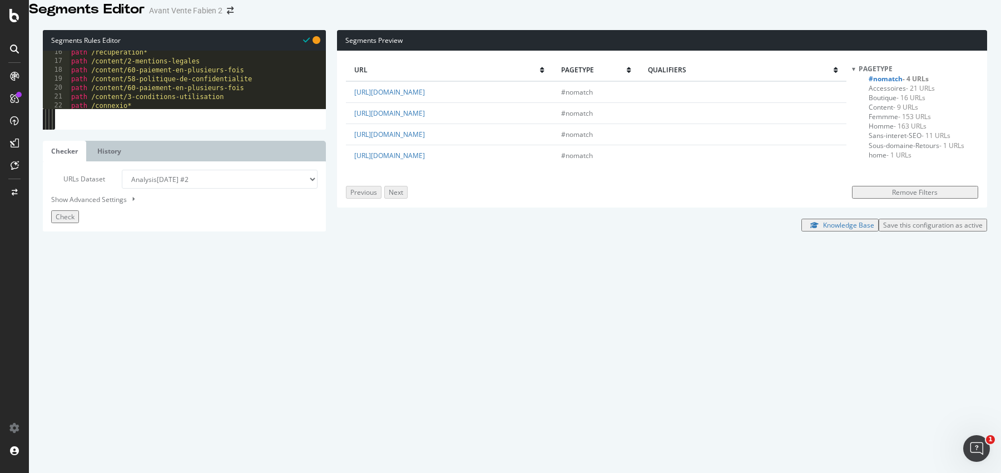
scroll to position [136, 0]
type textarea "@Accessoires"
click at [135, 277] on div "path /recuperation* path /content/2-mentions-legales path /content/60-paiement-…" at bounding box center [192, 191] width 246 height 287
type textarea "orn ("
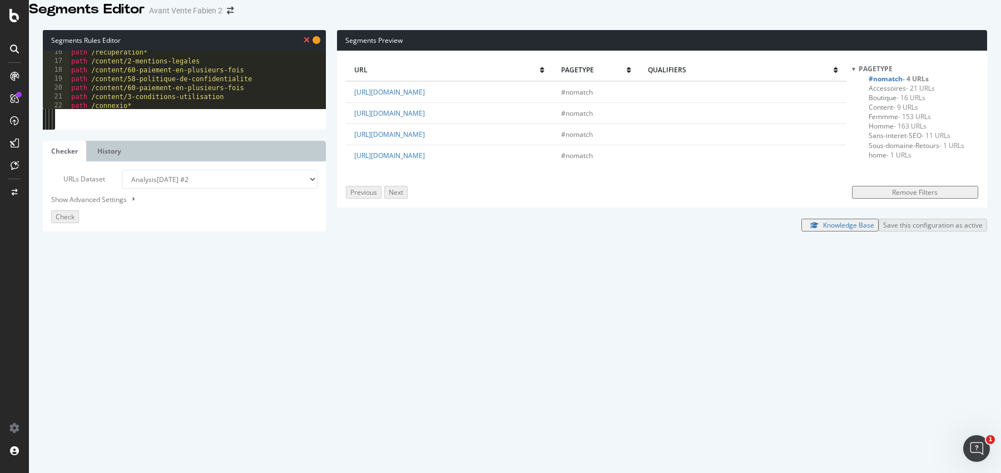
scroll to position [0, 0]
type textarea "or ("
paste textarea "31-accessoires"
click at [137, 304] on div "path /recuperation* path /content/2-mentions-legales path /content/60-paiement-…" at bounding box center [192, 191] width 246 height 287
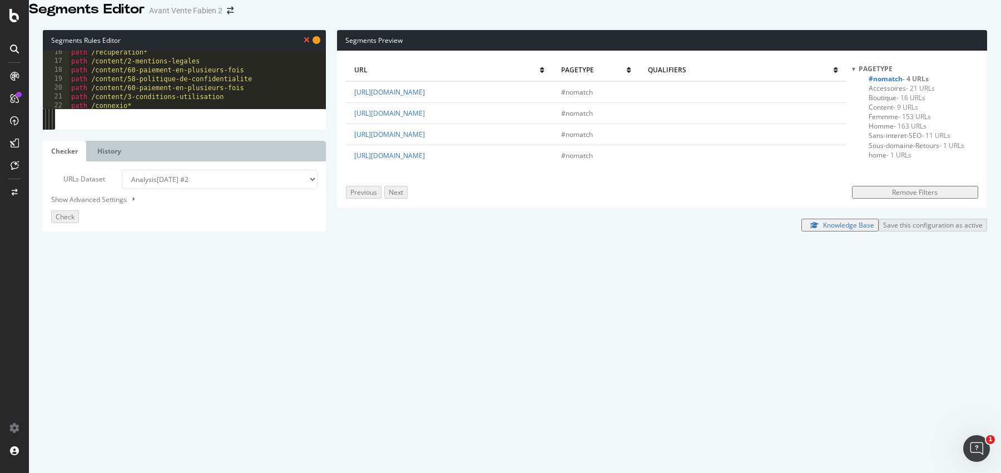
type textarea "path /access*"
drag, startPoint x: 495, startPoint y: 158, endPoint x: 452, endPoint y: 158, distance: 43.4
click at [452, 145] on td "https://www.le-tshirt-propre.fr/3-femme" at bounding box center [449, 133] width 206 height 21
type textarea "or ("
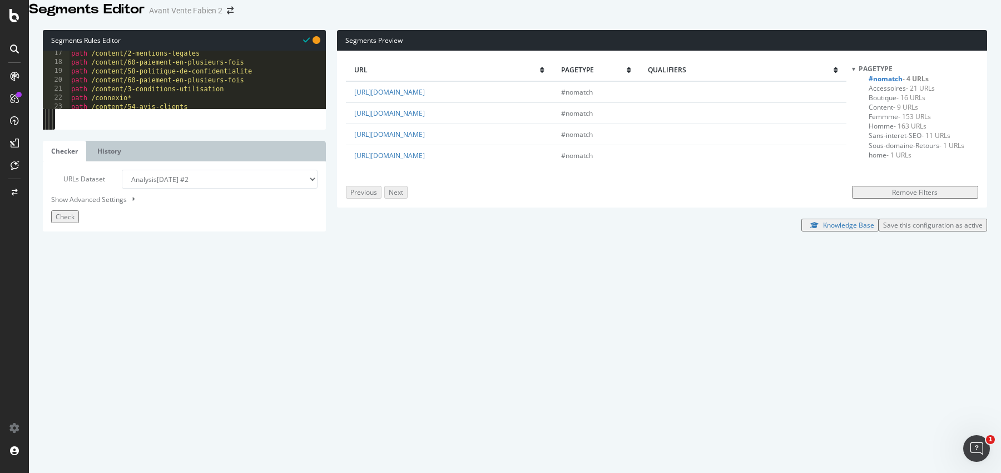
click at [119, 164] on div "path /content/2-mentions-legales path /content/60-paiement-en-plusieurs-fois pa…" at bounding box center [192, 192] width 246 height 287
paste textarea "3-femme"
drag, startPoint x: 137, startPoint y: 181, endPoint x: 95, endPoint y: 180, distance: 42.3
click at [95, 180] on div "path /content/2-mentions-legales path /content/60-paiement-en-plusieurs-fois pa…" at bounding box center [192, 192] width 246 height 287
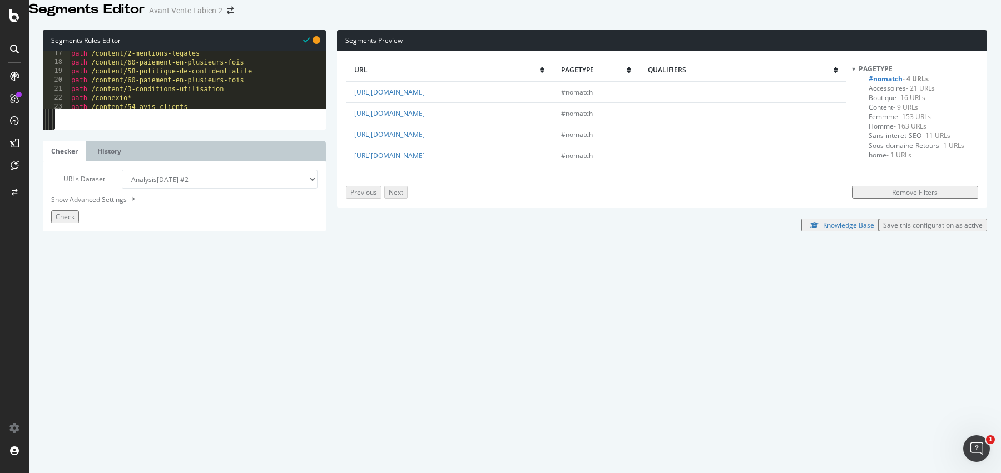
click at [122, 181] on div "path /content/2-mentions-legales path /content/60-paiement-en-plusieurs-fois pa…" at bounding box center [192, 192] width 246 height 287
drag, startPoint x: 107, startPoint y: 181, endPoint x: 131, endPoint y: 181, distance: 23.4
click at [131, 181] on div "path /content/2-mentions-legales path /content/60-paiement-en-plusieurs-fois pa…" at bounding box center [192, 192] width 246 height 287
click at [75, 221] on span "Check" at bounding box center [65, 216] width 19 height 9
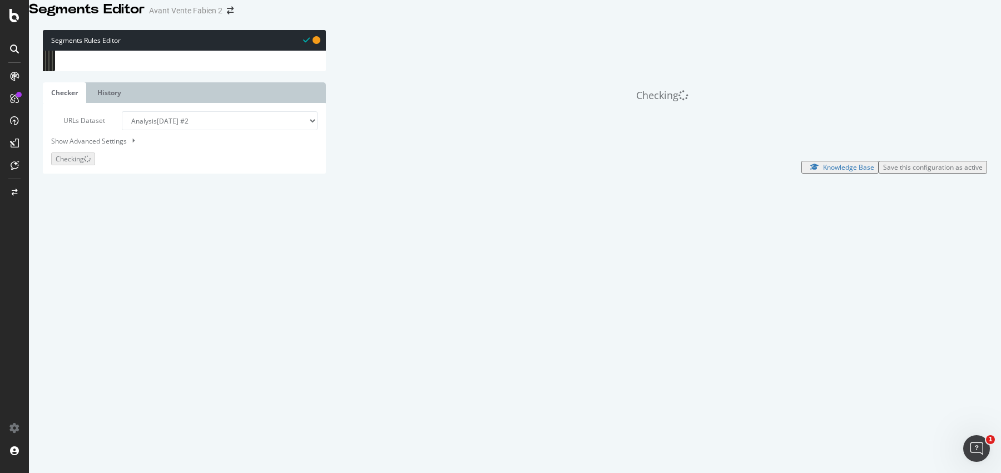
scroll to position [202, 0]
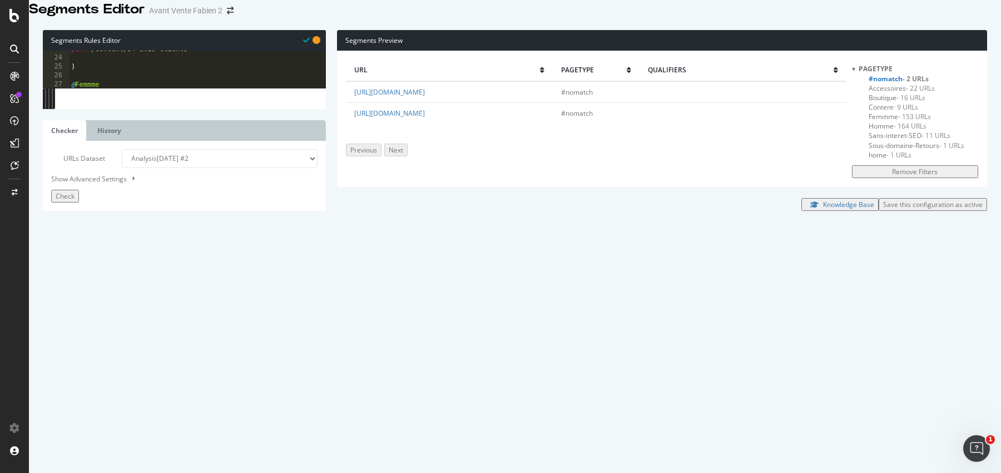
type textarea "@Boutique"
click at [115, 305] on div "path /content/54-avis-clients ) @ Femmme or ( path /3-femme path /13-femme path…" at bounding box center [192, 187] width 246 height 287
type textarea "or ("
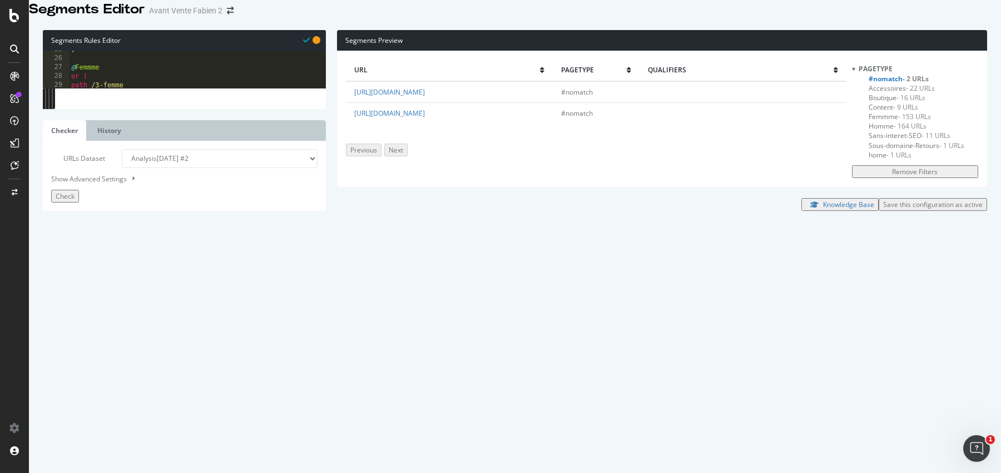
click at [143, 314] on div ") @ Femmme or ( path /3-femme path /13-femme path /femme* ) @ Homme or ( path /…" at bounding box center [192, 188] width 246 height 287
type textarea "path /2-boutique*"
click at [64, 201] on span "Check" at bounding box center [65, 195] width 19 height 9
click at [508, 102] on td "https://www.le-tshirt-propre.fr/nous-contacter" at bounding box center [449, 91] width 206 height 21
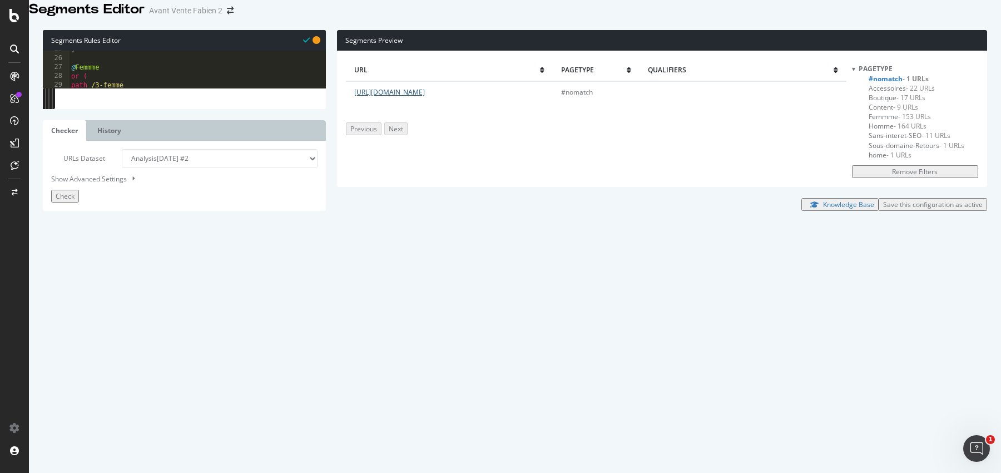
drag, startPoint x: 502, startPoint y: 106, endPoint x: 450, endPoint y: 109, distance: 52.4
click at [450, 102] on td "https://www.le-tshirt-propre.fr/nous-contacter" at bounding box center [449, 91] width 206 height 21
type textarea "path /content/54-avis-clients"
click at [214, 161] on div "or ( path /mon-compte* Path /panier* path /historique* path /recuperation* path…" at bounding box center [192, 189] width 246 height 287
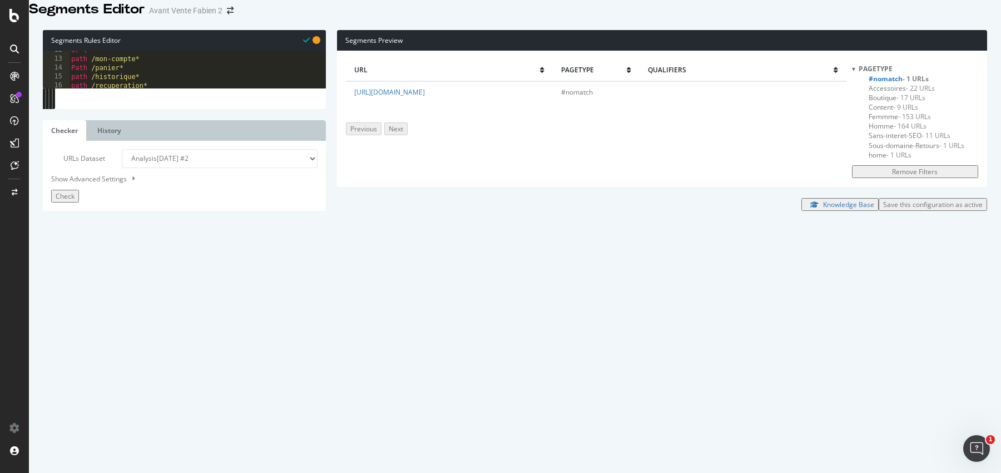
scroll to position [0, 1]
paste textarea "nous-contacter"
type textarea "path /nous-contacter"
click at [75, 202] on button "Check" at bounding box center [65, 196] width 28 height 13
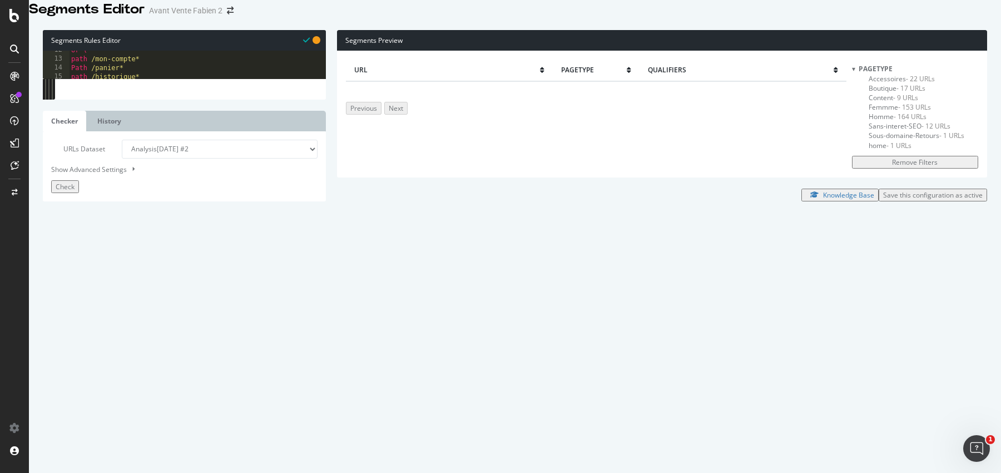
click at [895, 200] on div "Save this configuration as active" at bounding box center [933, 194] width 100 height 9
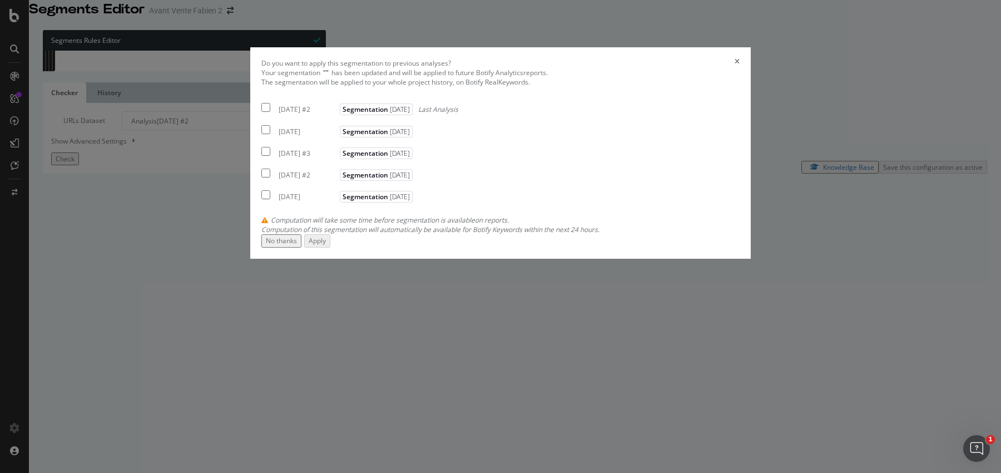
click at [334, 114] on div "[DATE] #2" at bounding box center [308, 109] width 58 height 9
checkbox input "true"
click at [326, 245] on div "Apply" at bounding box center [317, 240] width 17 height 9
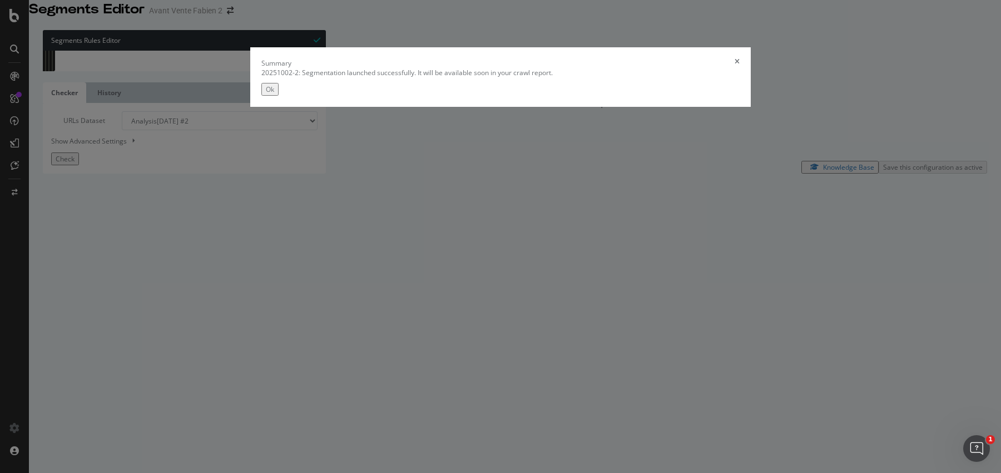
click at [279, 96] on button "Ok" at bounding box center [269, 89] width 17 height 13
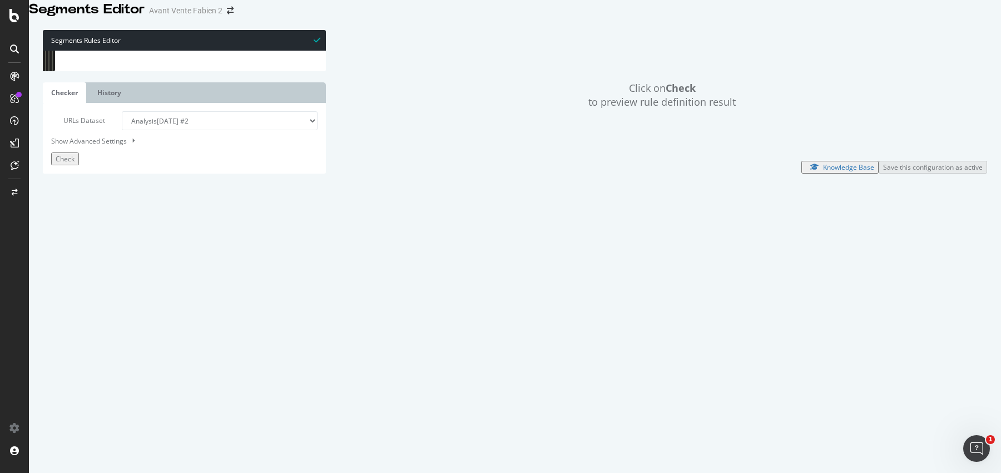
scroll to position [0, 0]
drag, startPoint x: 154, startPoint y: 327, endPoint x: 49, endPoint y: 37, distance: 308.1
click at [49, 37] on div "Segments Rules Editor ) 1 2 3 4 5 6 7 8 9 10 11 12 13 14 15 16 17 18 19 20 21 2…" at bounding box center [515, 101] width 972 height 165
type textarea "[segment:pagetype]"
click at [64, 87] on div "SiteCrawler" at bounding box center [46, 82] width 36 height 9
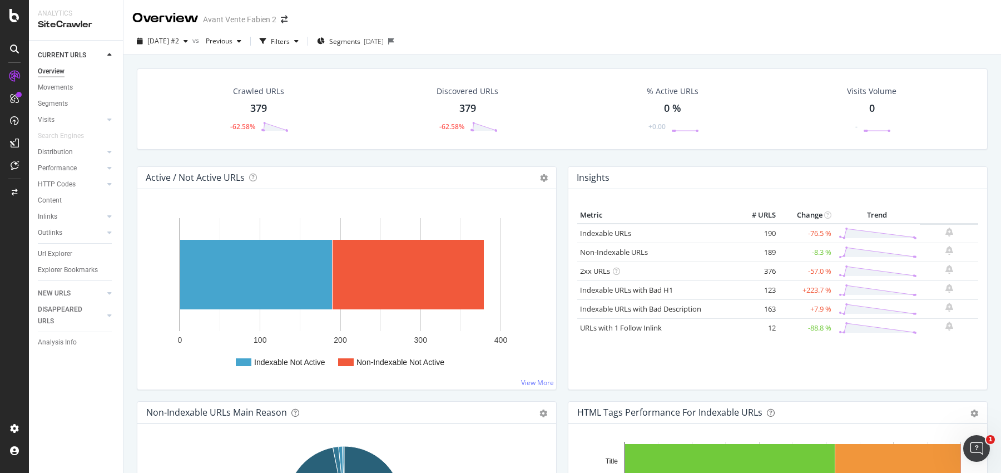
click at [555, 175] on div "Active / Not Active URLs Chart (by Value) Chart (by Percentage) Table Expand Ex…" at bounding box center [346, 283] width 431 height 235
click at [556, 173] on div "Active / Not Active URLs Chart (by Value) Chart (by Percentage) Table Expand Ex…" at bounding box center [346, 283] width 431 height 235
click at [360, 44] on span "Segments" at bounding box center [344, 41] width 31 height 9
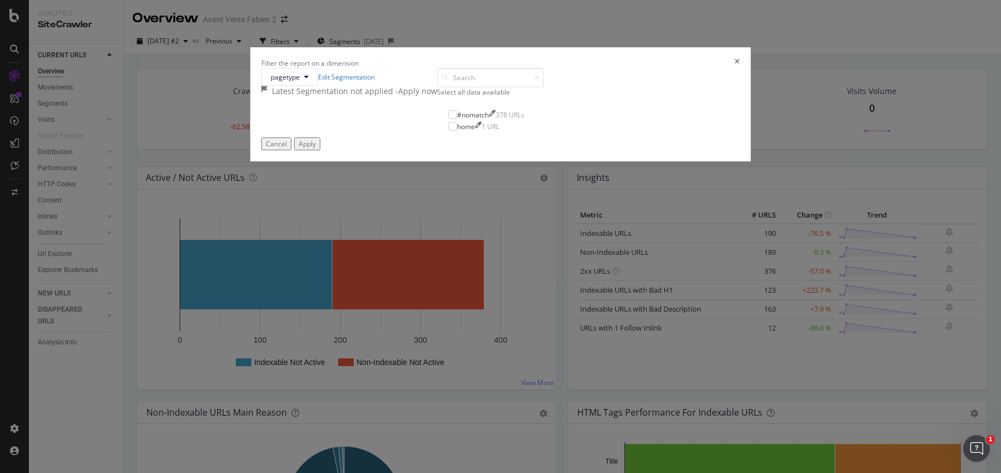
click at [437, 97] on div "- Apply now" at bounding box center [416, 91] width 42 height 11
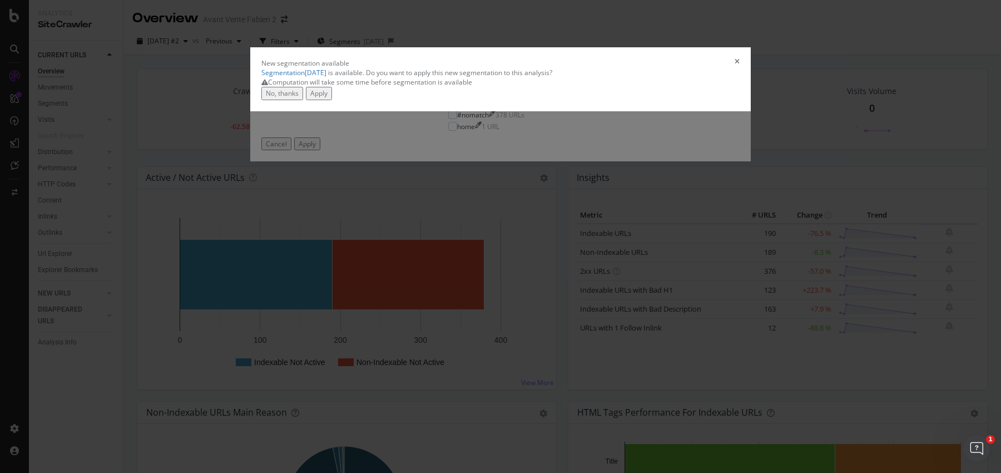
click at [327, 98] on div "Apply" at bounding box center [318, 92] width 17 height 9
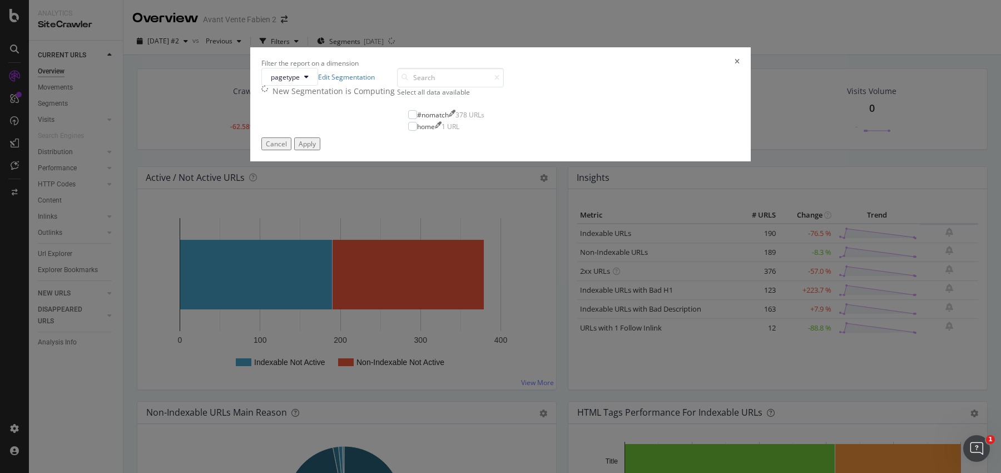
click at [597, 68] on div "Filter the report on a dimension" at bounding box center [500, 62] width 478 height 9
click at [600, 68] on div "Filter the report on a dimension" at bounding box center [500, 62] width 478 height 9
click at [610, 68] on div "Filter the report on a dimension" at bounding box center [500, 62] width 478 height 9
click at [734, 68] on icon "times" at bounding box center [736, 62] width 5 height 9
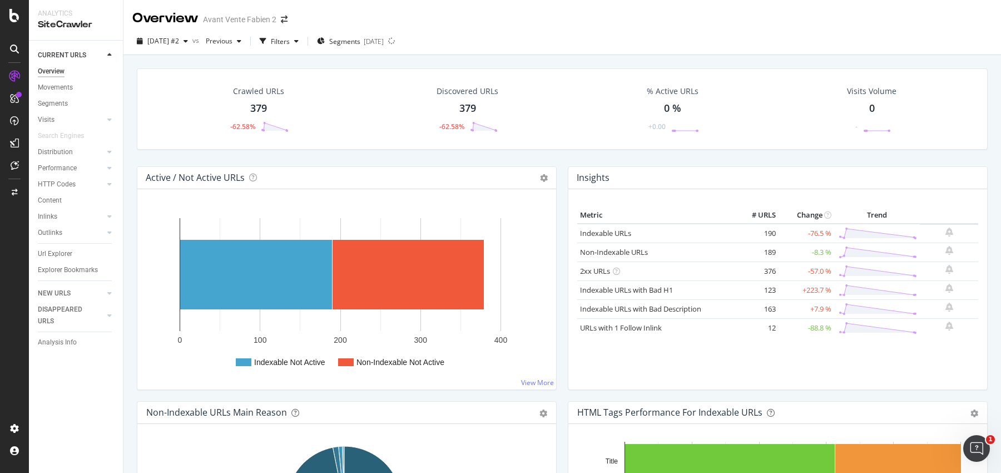
scroll to position [37, 0]
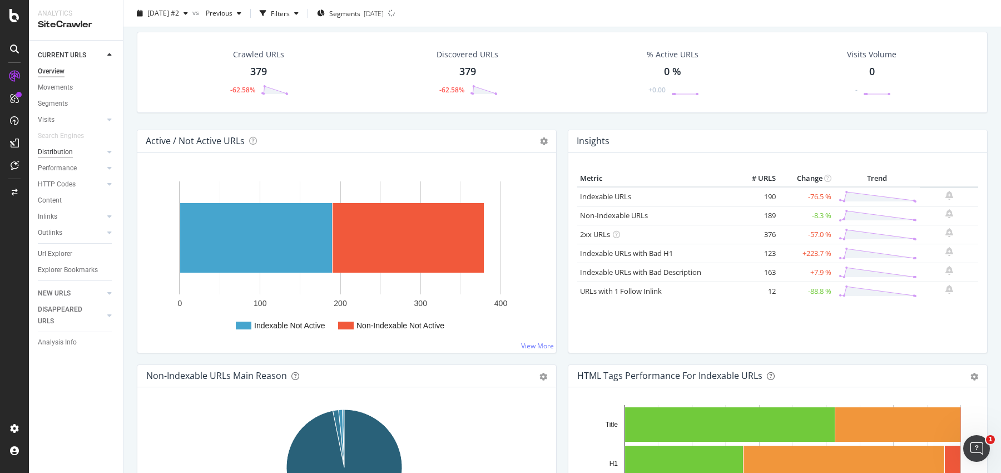
click at [56, 152] on div "Distribution" at bounding box center [55, 152] width 35 height 12
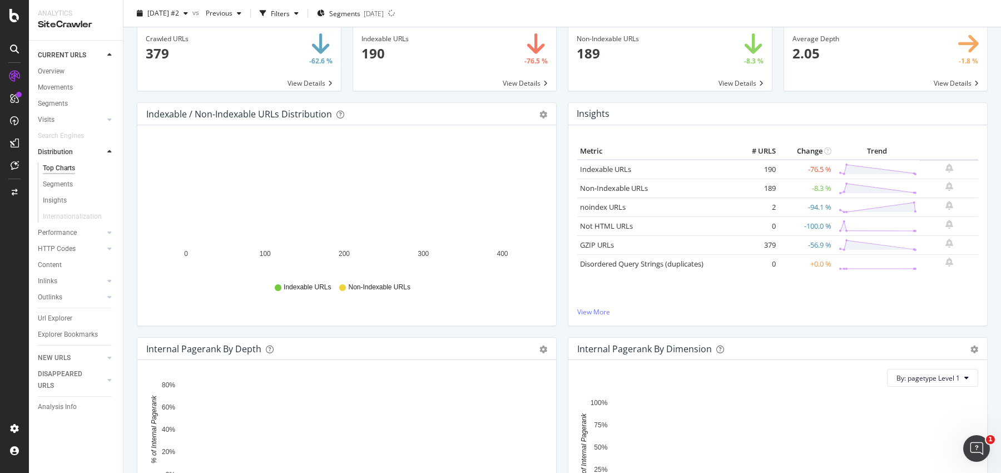
scroll to position [49, 0]
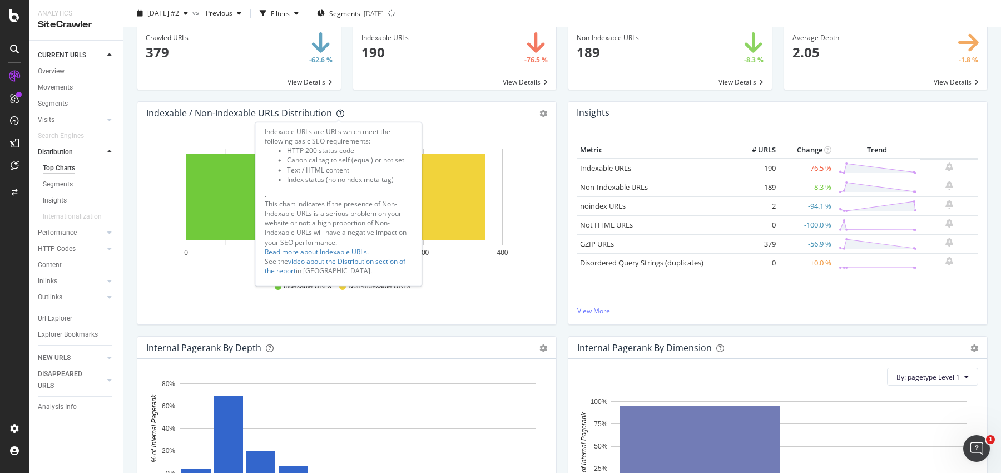
click at [359, 151] on li "HTTP 200 status code" at bounding box center [350, 150] width 126 height 9
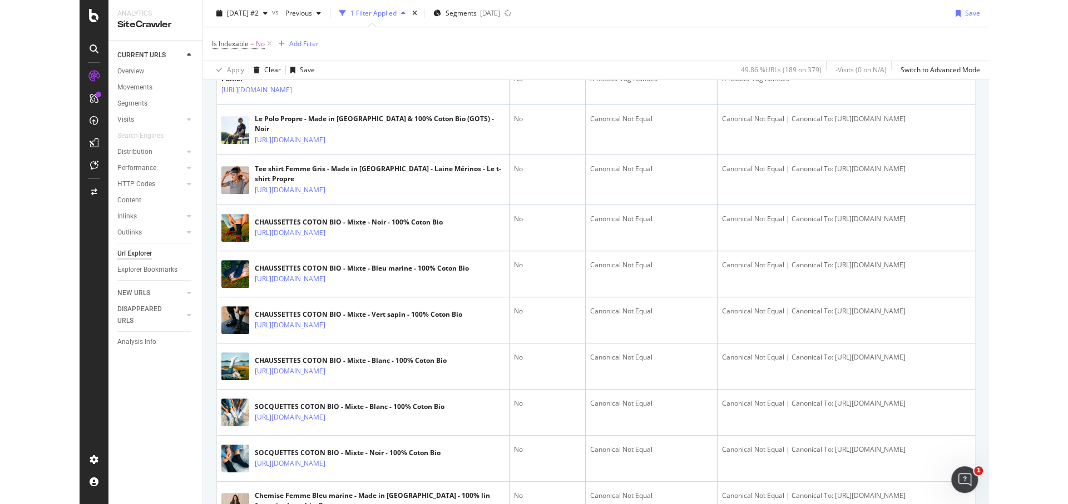
scroll to position [297, 0]
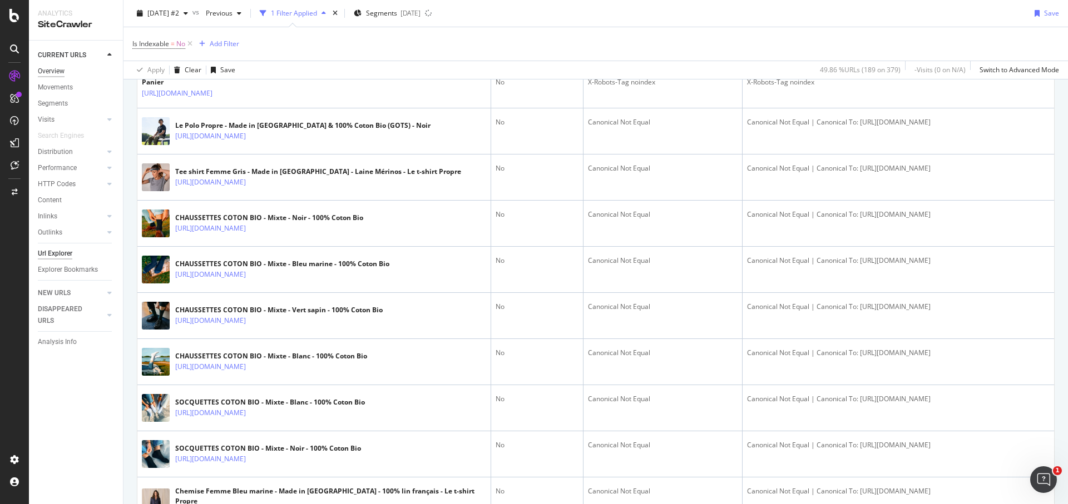
click at [57, 66] on div "Overview" at bounding box center [51, 72] width 27 height 12
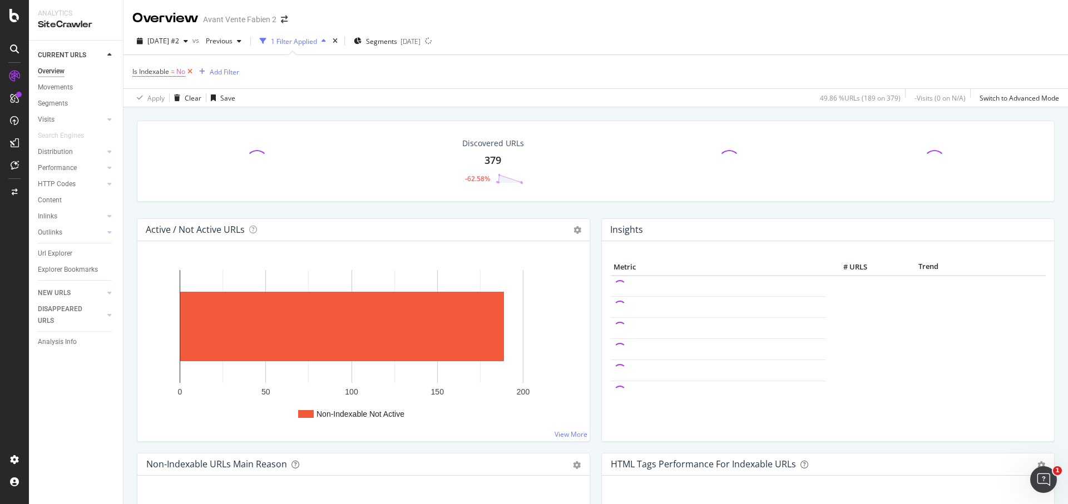
click at [189, 73] on icon at bounding box center [189, 71] width 9 height 11
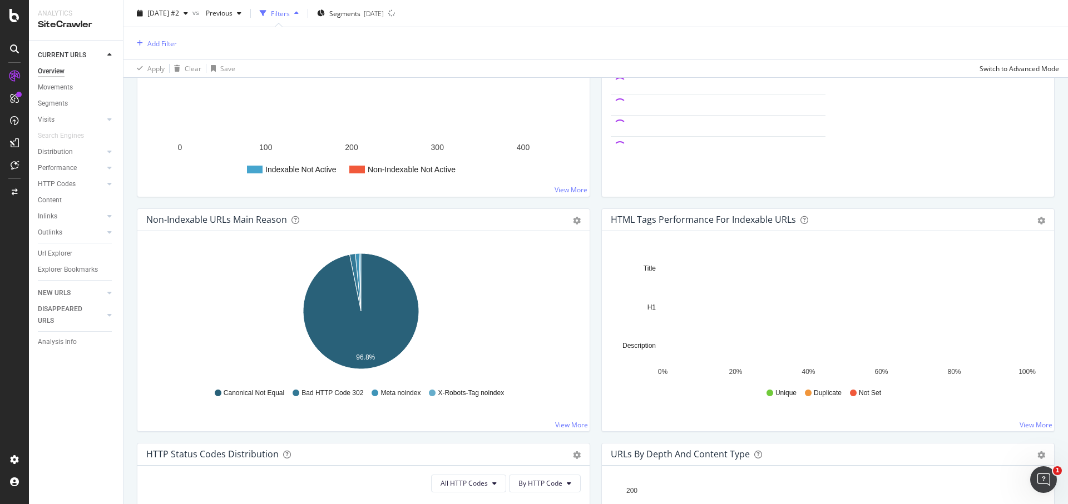
scroll to position [276, 0]
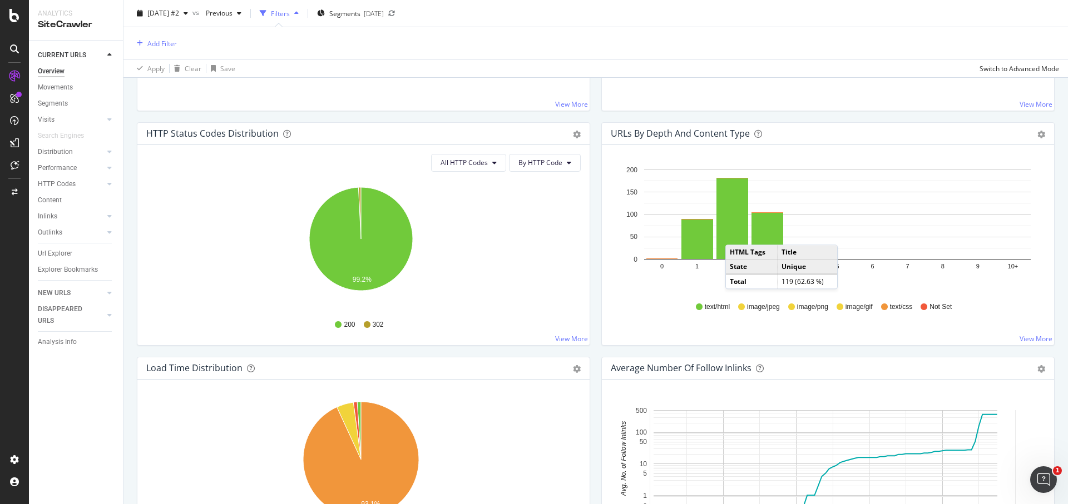
click at [595, 269] on div "URLs by Depth and Content Type Bar (by Value) Bar (by Percentage) Table Export …" at bounding box center [827, 239] width 464 height 235
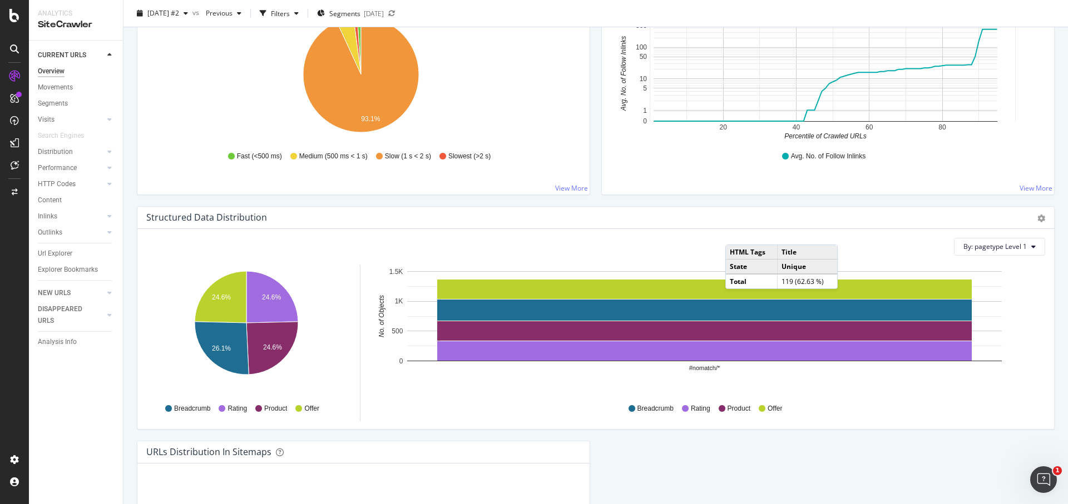
scroll to position [900, 0]
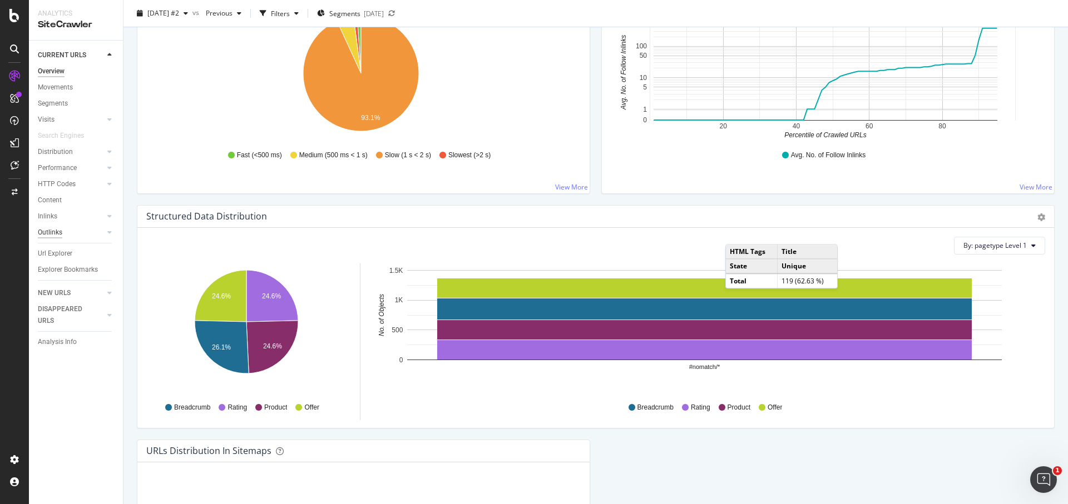
click at [44, 229] on div "Outlinks" at bounding box center [50, 233] width 24 height 12
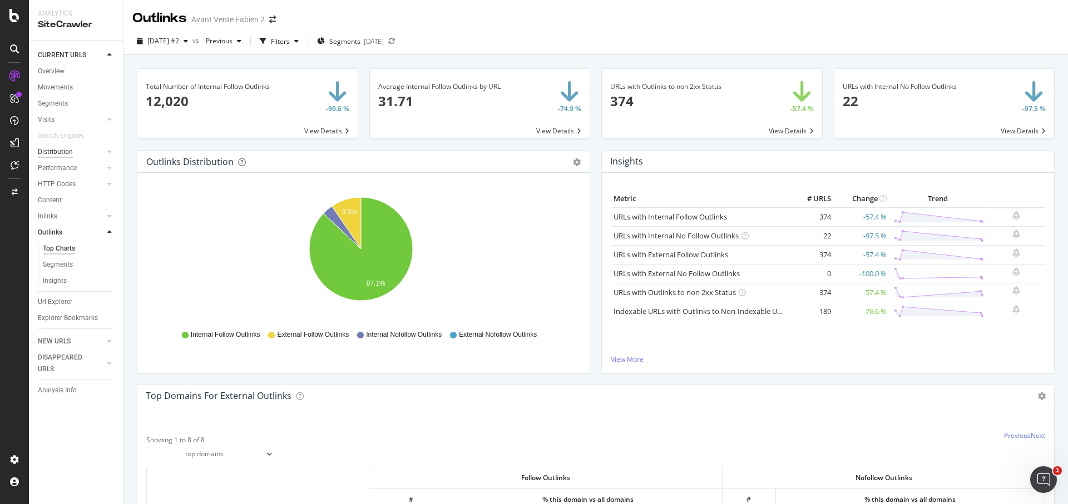
click at [64, 152] on div "Distribution" at bounding box center [55, 152] width 35 height 12
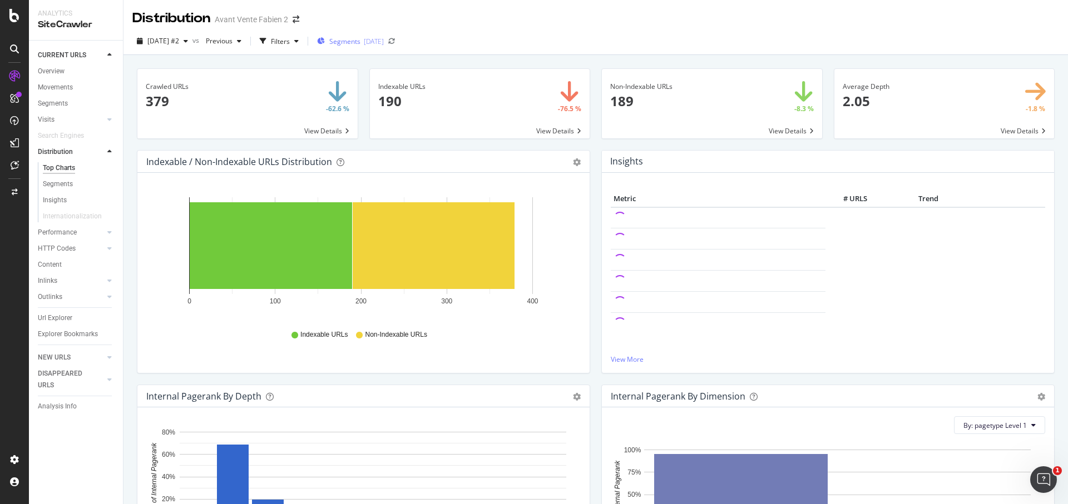
click at [384, 41] on div "2025-09-29" at bounding box center [374, 41] width 20 height 9
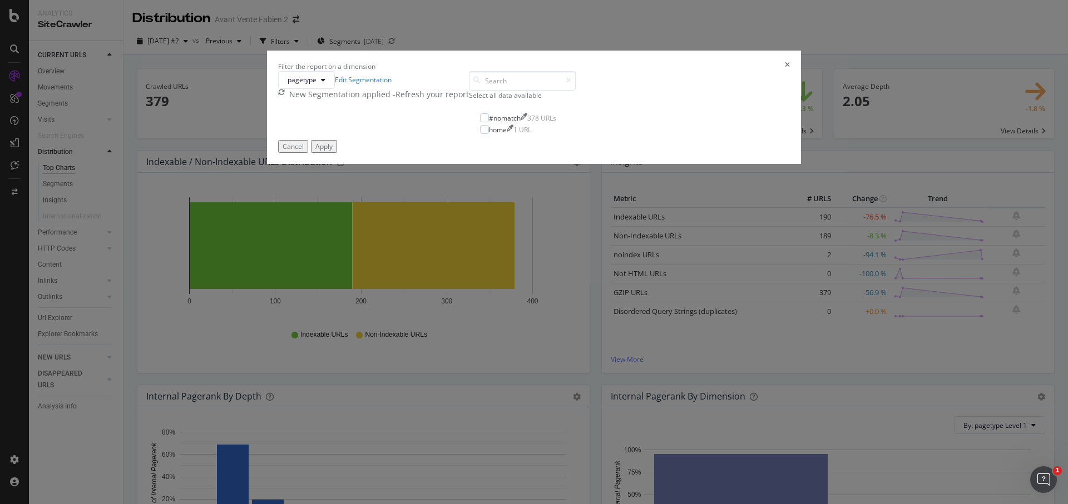
click at [469, 100] on div "- Refresh your report" at bounding box center [431, 94] width 76 height 11
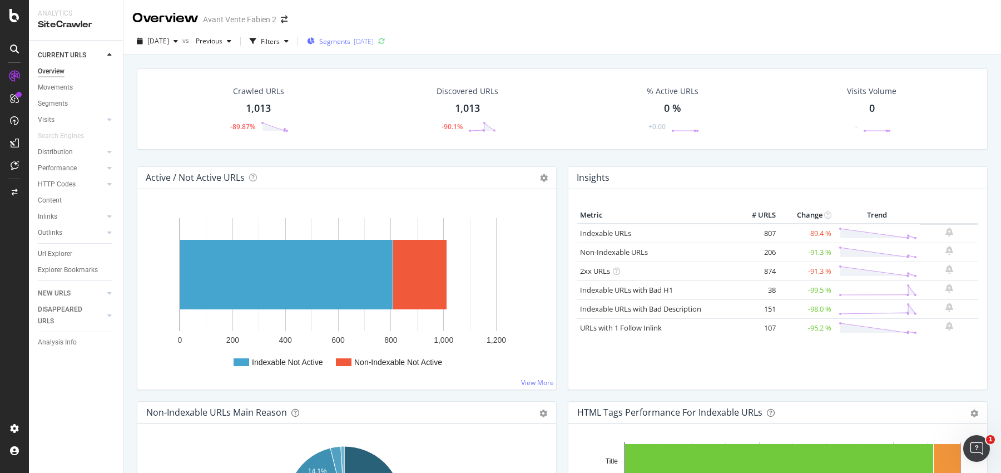
click at [350, 47] on div "Segments [DATE]" at bounding box center [340, 41] width 67 height 17
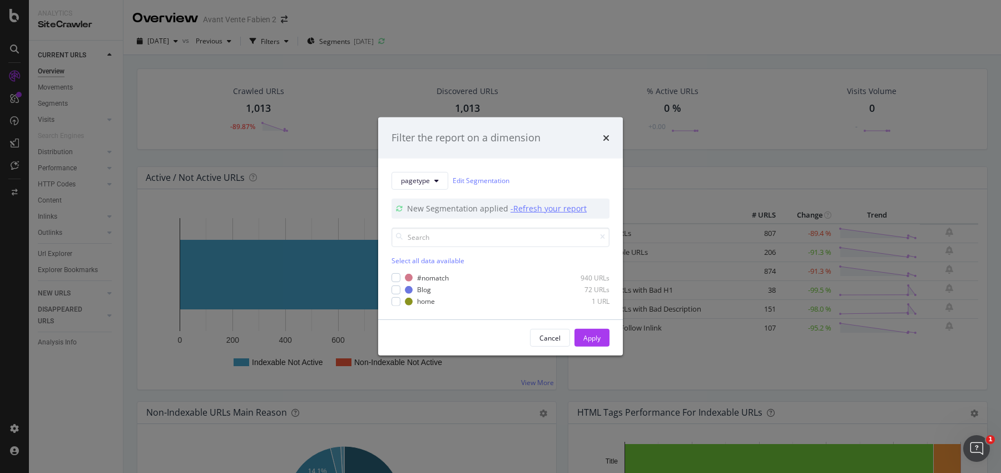
click at [543, 208] on div "- Refresh your report" at bounding box center [548, 208] width 76 height 11
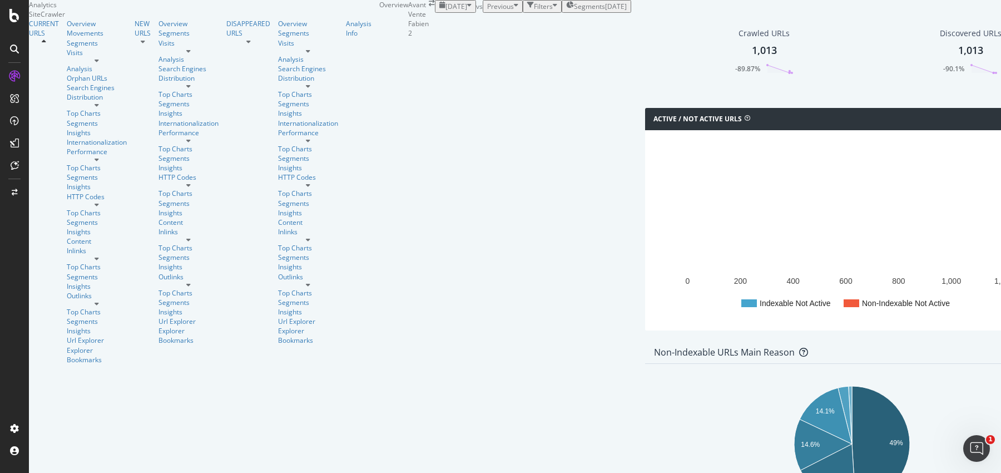
scroll to position [181, 0]
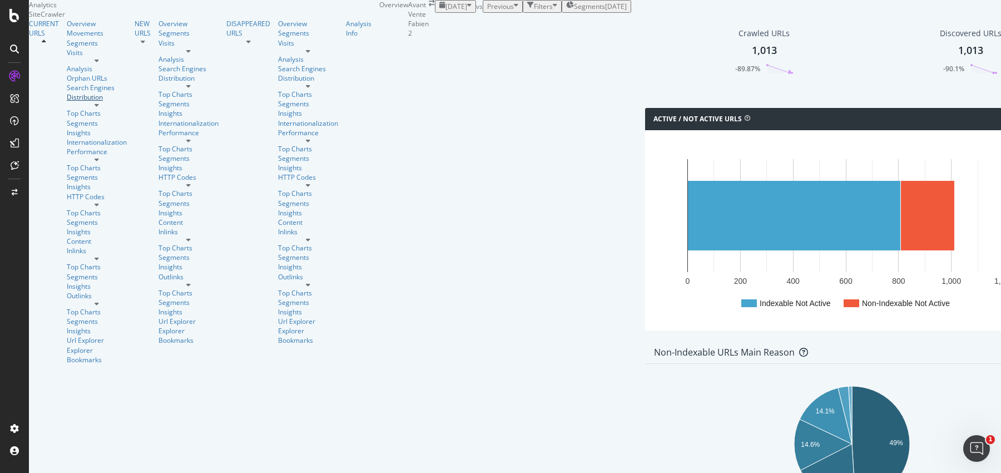
click at [67, 102] on div "Distribution" at bounding box center [97, 96] width 60 height 9
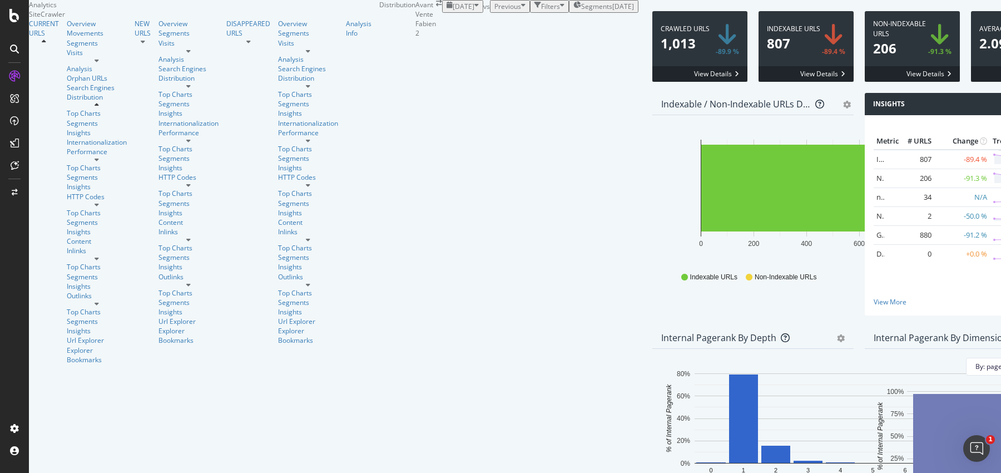
click at [612, 11] on div "[DATE]" at bounding box center [623, 6] width 22 height 9
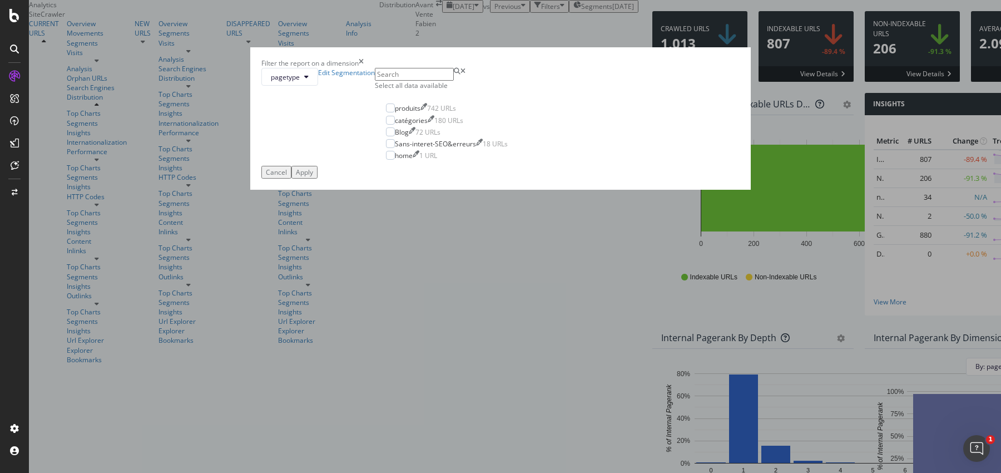
click at [434, 90] on div "Select all data available" at bounding box center [447, 85] width 144 height 9
click at [313, 177] on div "Apply" at bounding box center [304, 171] width 17 height 9
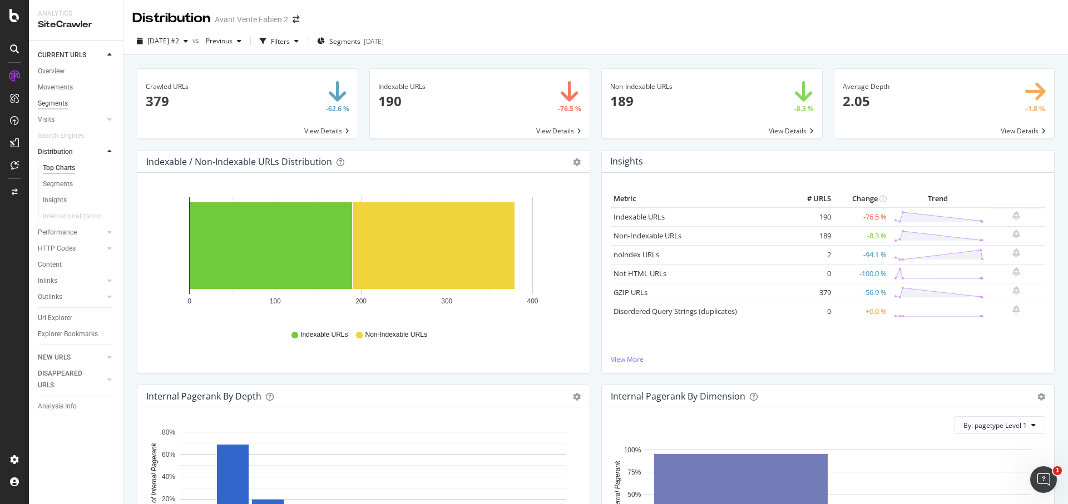
click at [58, 102] on div "Segments" at bounding box center [53, 104] width 30 height 12
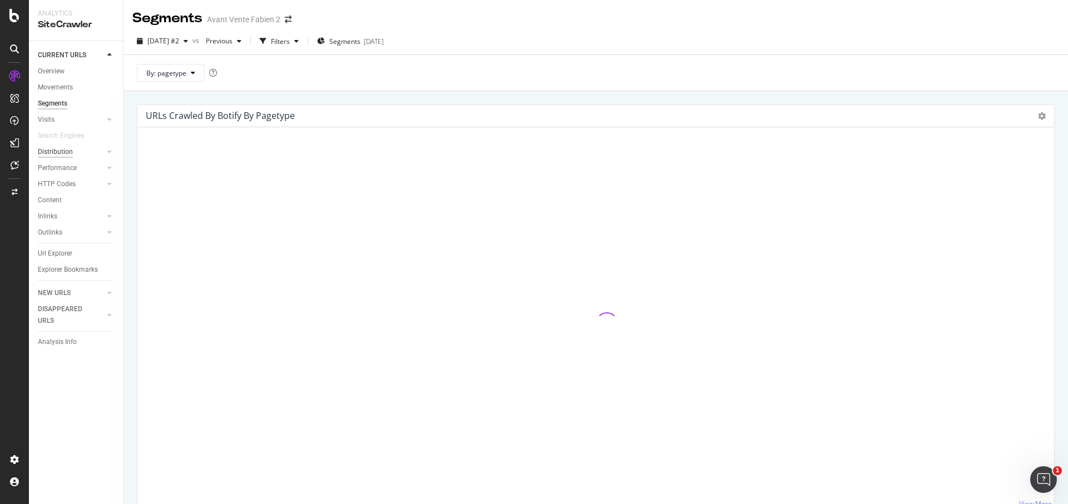
click at [61, 147] on div "Distribution" at bounding box center [55, 152] width 35 height 12
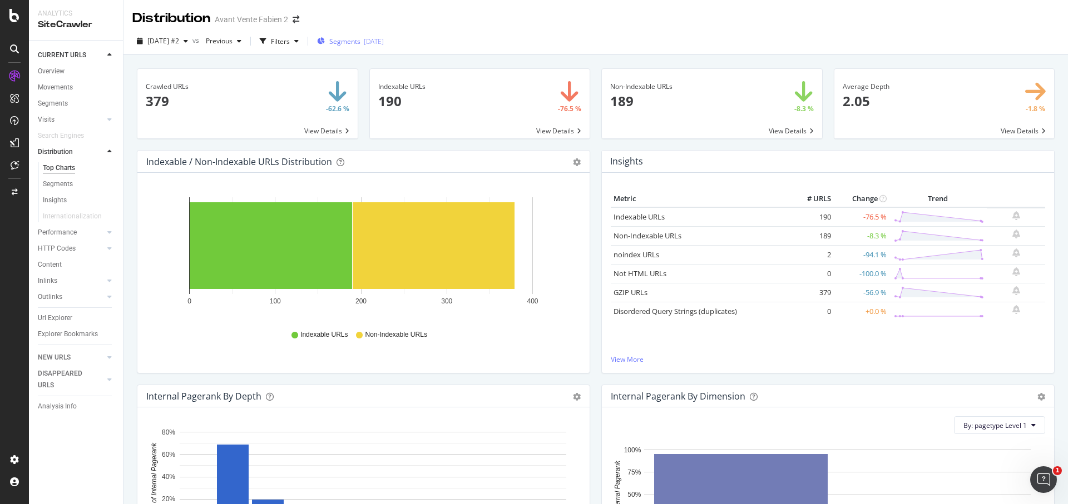
click at [384, 35] on div "Segments [DATE]" at bounding box center [350, 41] width 67 height 17
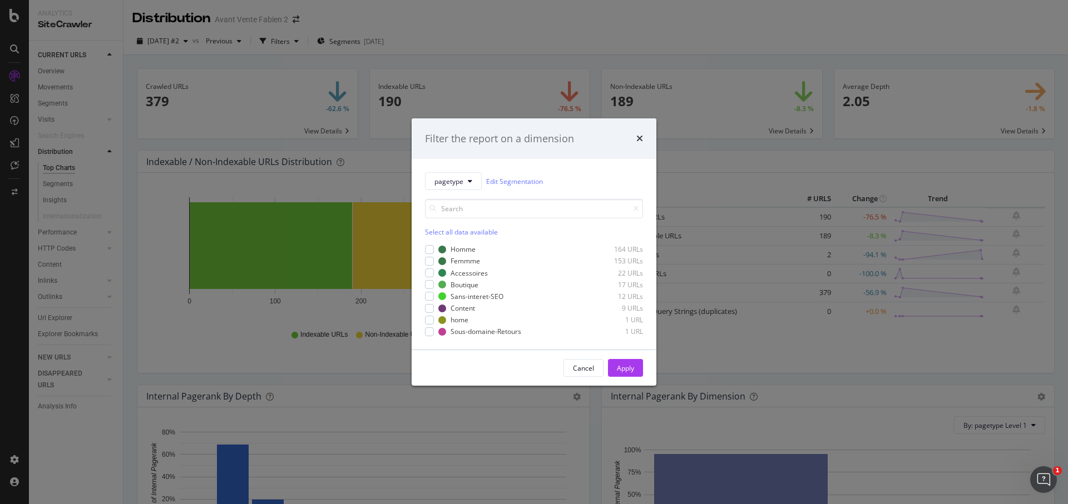
click at [452, 231] on div "Select all data available" at bounding box center [534, 231] width 218 height 9
click at [613, 367] on button "Apply" at bounding box center [625, 368] width 35 height 18
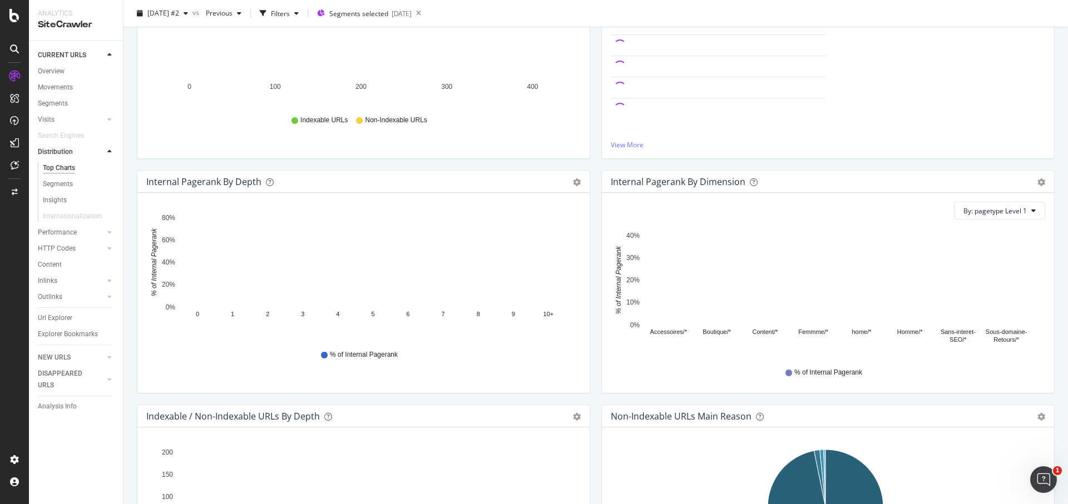
scroll to position [234, 0]
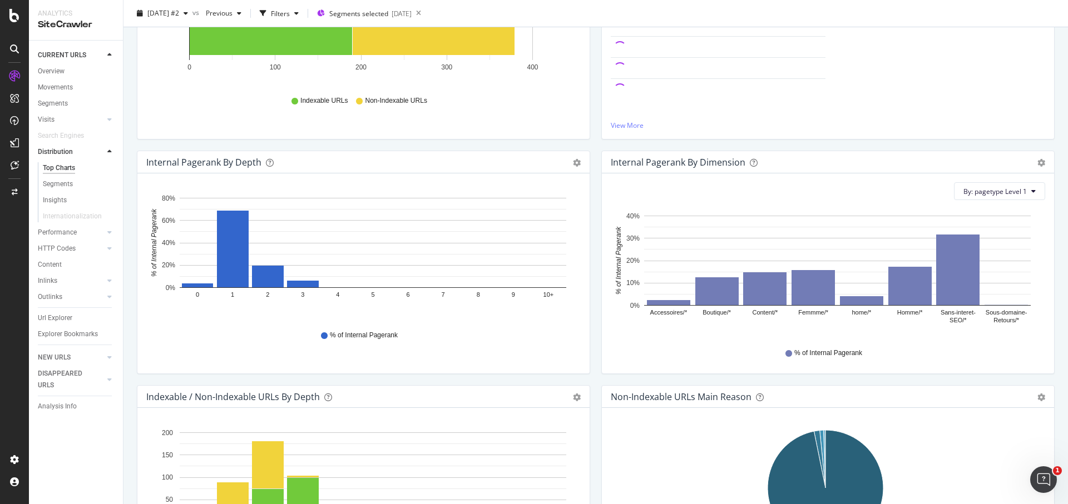
click at [587, 140] on div "Indexable / Non-Indexable URLs Distribution Bar Bar (by Percentage) Table Expor…" at bounding box center [363, 33] width 464 height 235
click at [589, 140] on div "Indexable / Non-Indexable URLs Distribution Bar Bar (by Percentage) Table Expor…" at bounding box center [363, 33] width 464 height 235
click at [588, 140] on div "Indexable / Non-Indexable URLs Distribution Bar Bar (by Percentage) Table Expor…" at bounding box center [363, 33] width 464 height 235
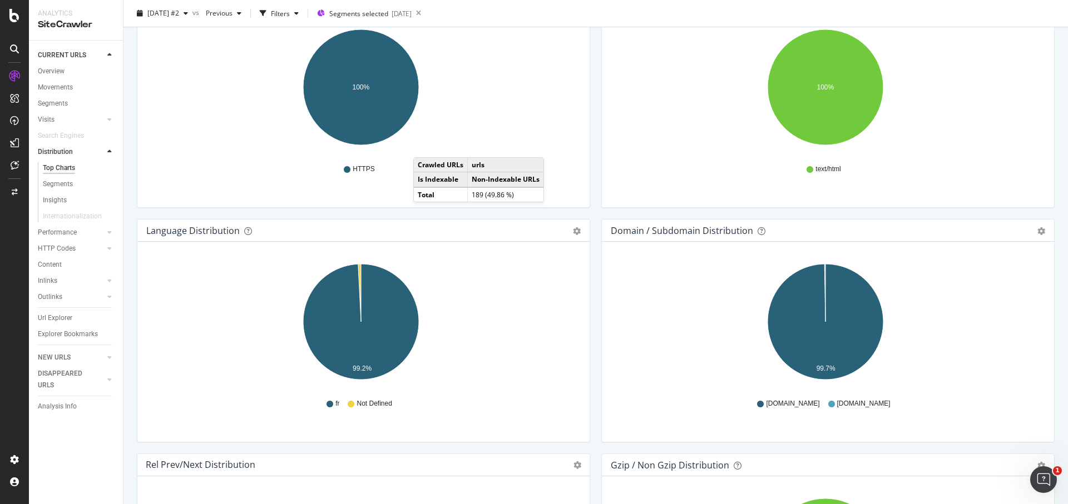
scroll to position [1058, 0]
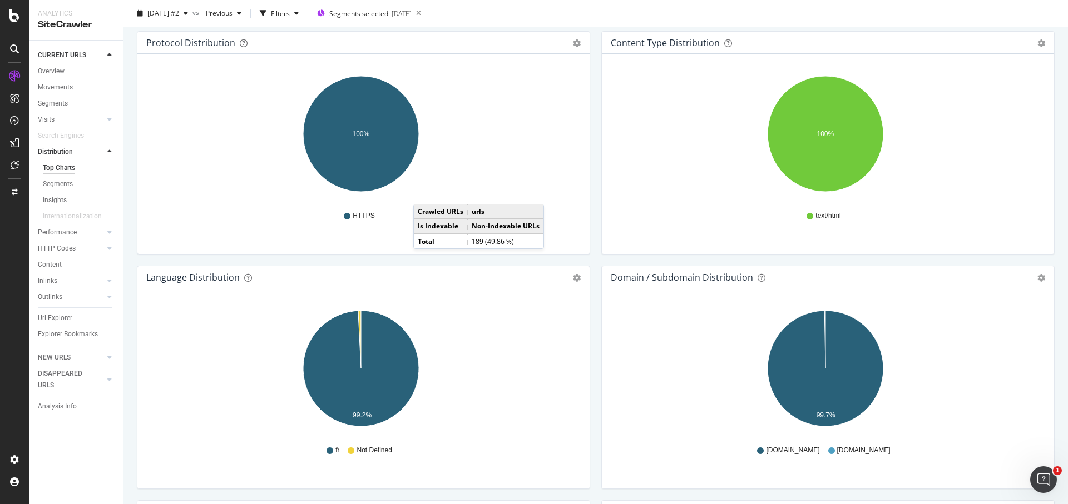
click at [586, 156] on div "Protocol Distribution Pie Table Export as CSV Add to Custom Report Hold CMD (⌘)…" at bounding box center [363, 148] width 464 height 235
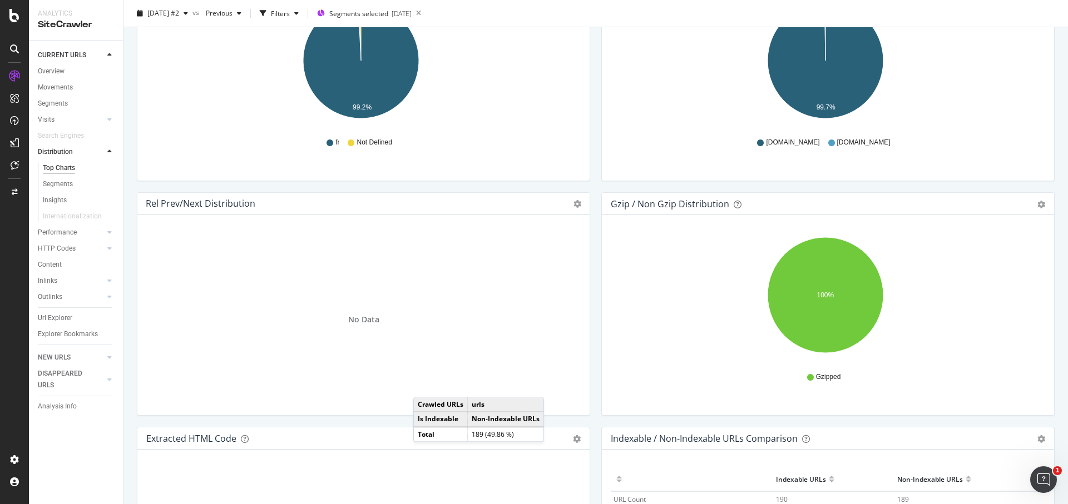
scroll to position [1559, 0]
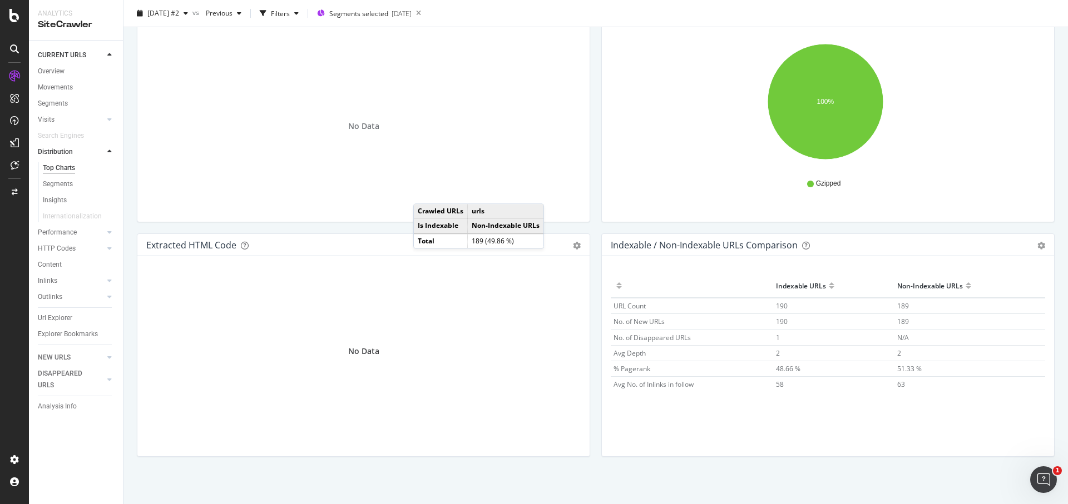
click at [604, 225] on div "Gzip / Non Gzip Distribution Pie Table Export as CSV Add to Custom Report Hold …" at bounding box center [827, 116] width 464 height 235
click at [49, 296] on div "Outlinks" at bounding box center [50, 297] width 24 height 12
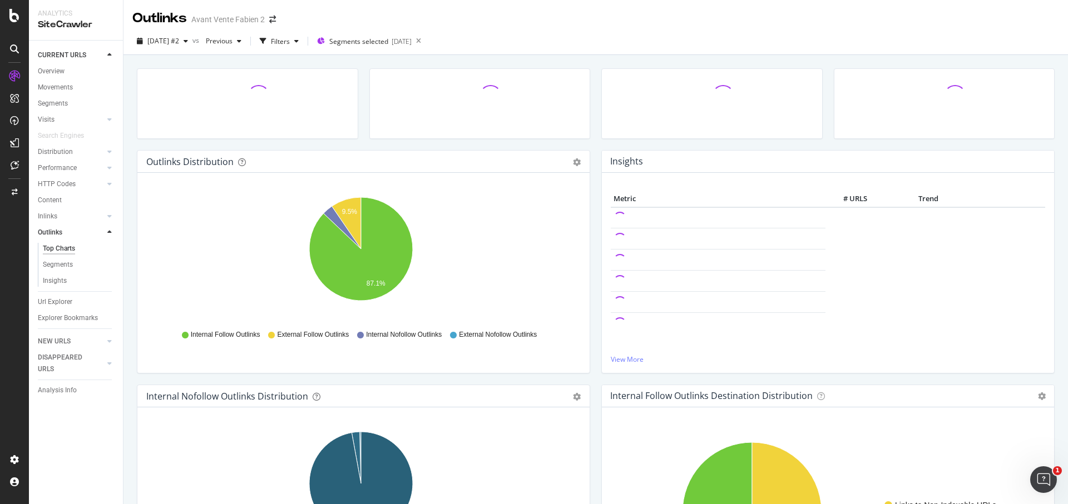
click at [66, 150] on div "Distribution" at bounding box center [55, 152] width 35 height 12
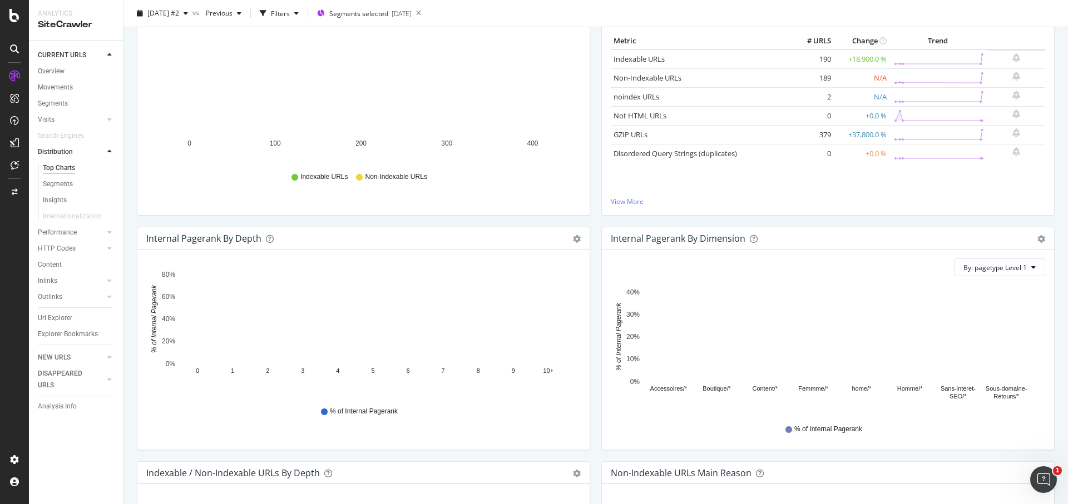
scroll to position [231, 0]
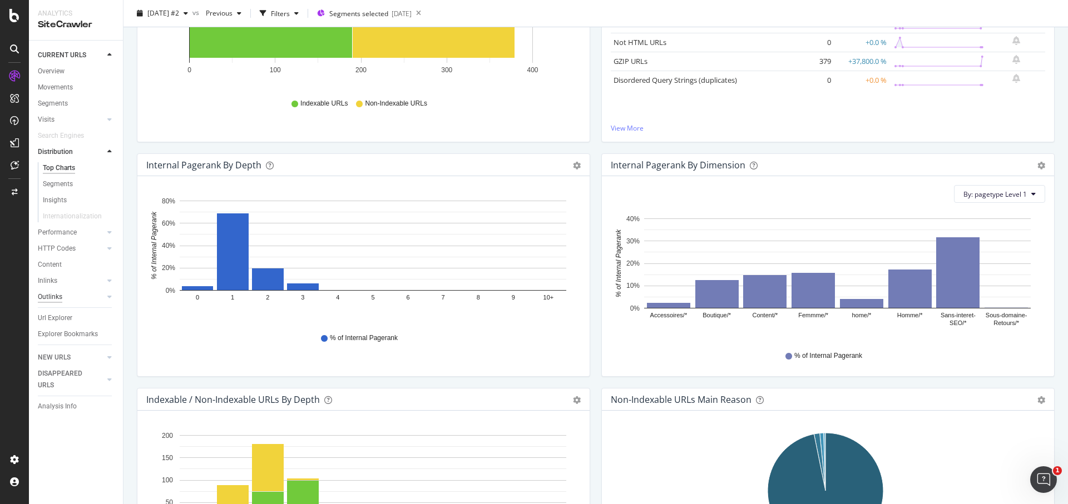
click at [46, 299] on div "Outlinks" at bounding box center [50, 297] width 24 height 12
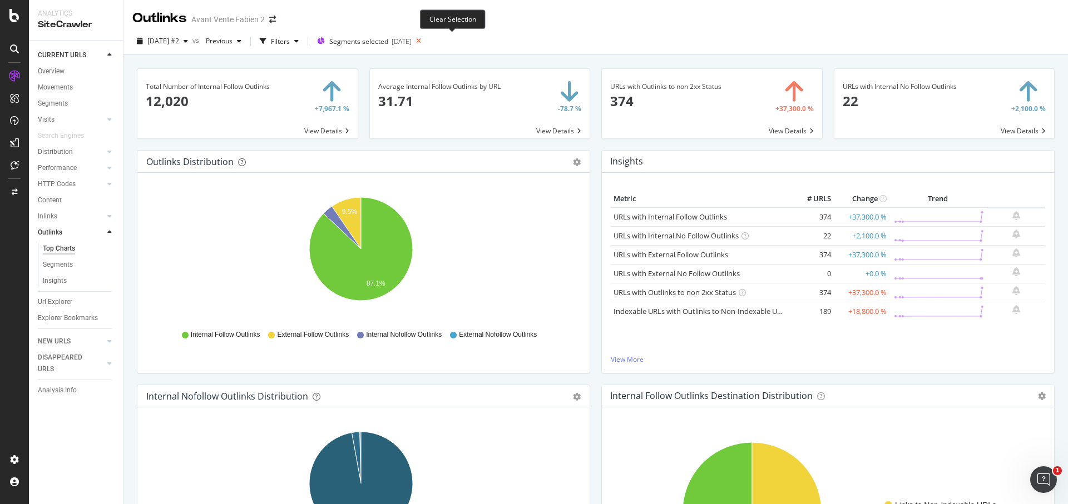
click at [425, 41] on icon at bounding box center [418, 41] width 14 height 16
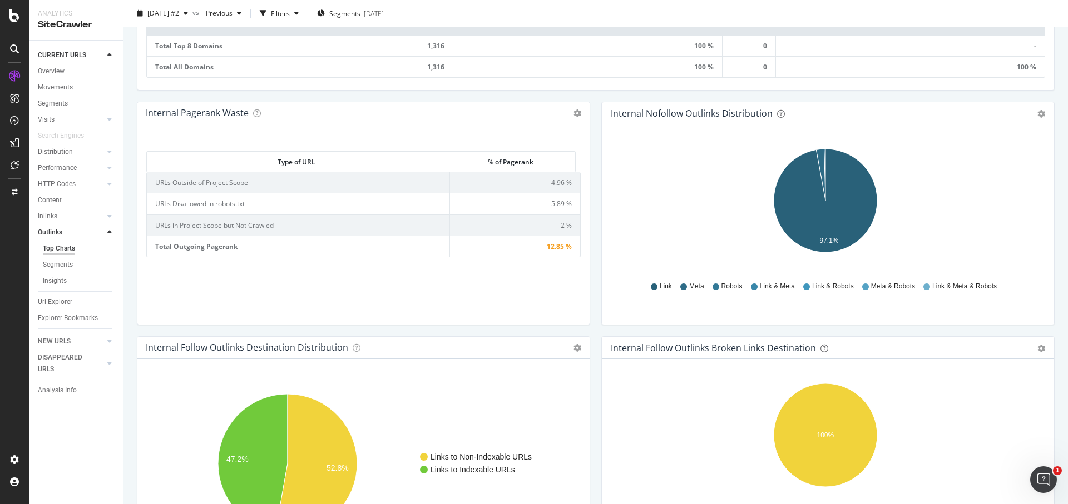
scroll to position [654, 0]
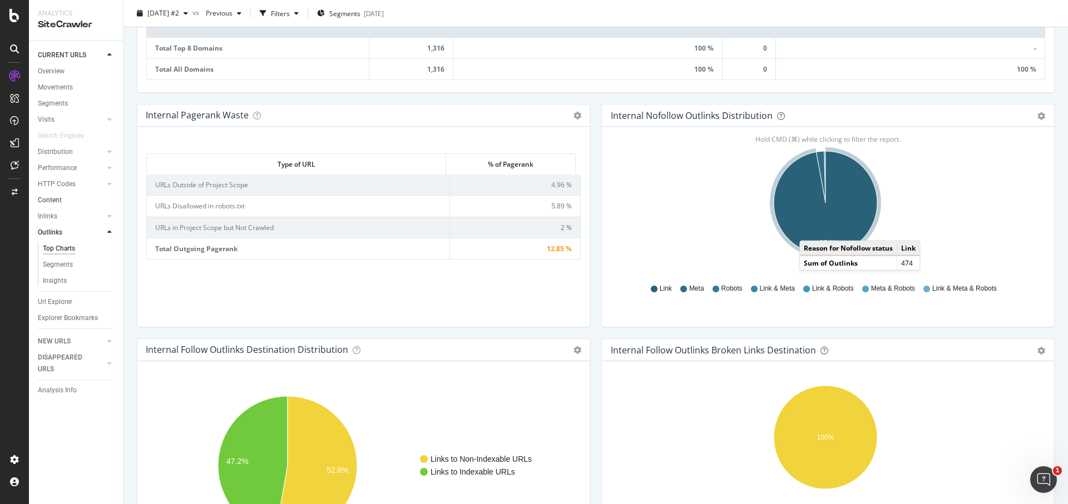
click at [61, 198] on link "Content" at bounding box center [76, 201] width 77 height 12
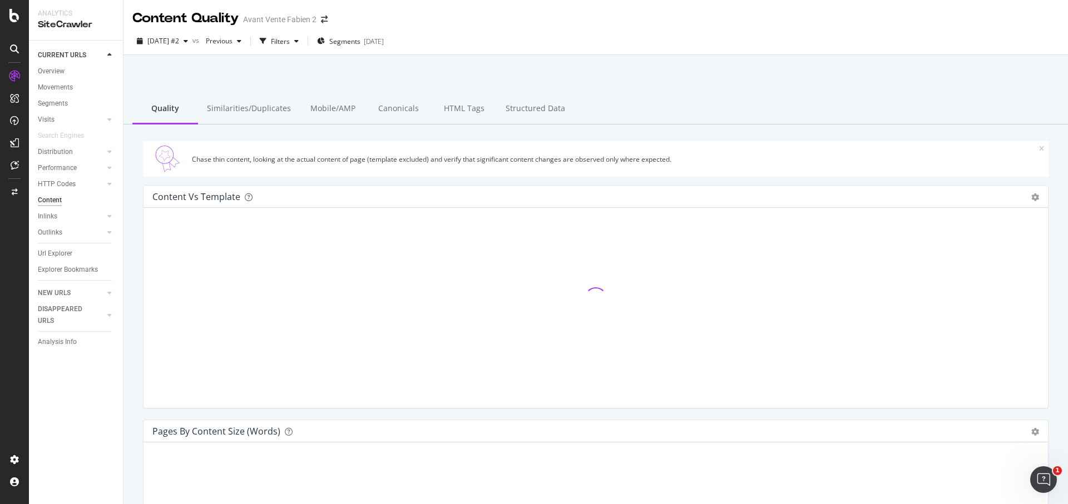
scroll to position [623, 0]
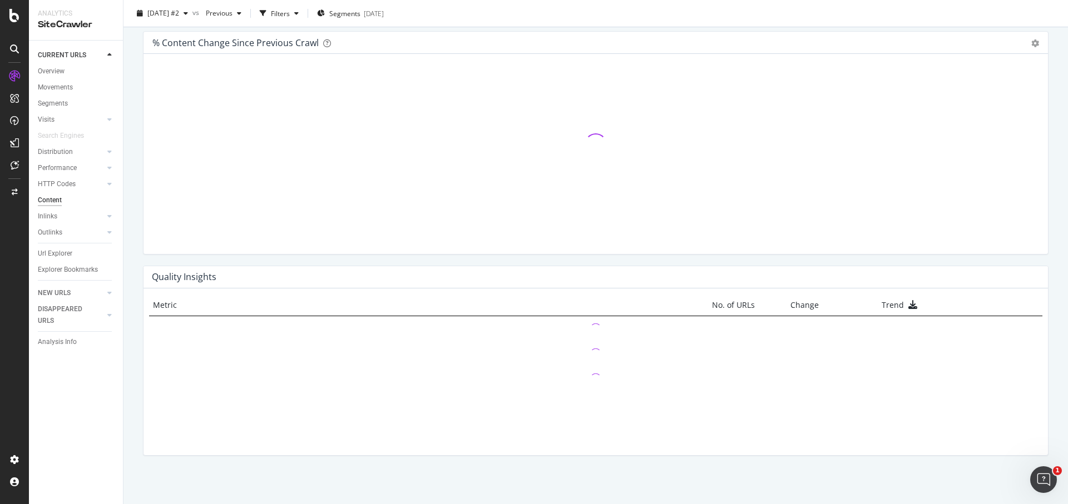
click at [133, 250] on div "Chase thin content, looking at the actual content of page (template excluded) a…" at bounding box center [595, 3] width 944 height 1005
click at [132, 251] on div "Chase thin content, looking at the actual content of page (template excluded) a…" at bounding box center [595, 3] width 944 height 1005
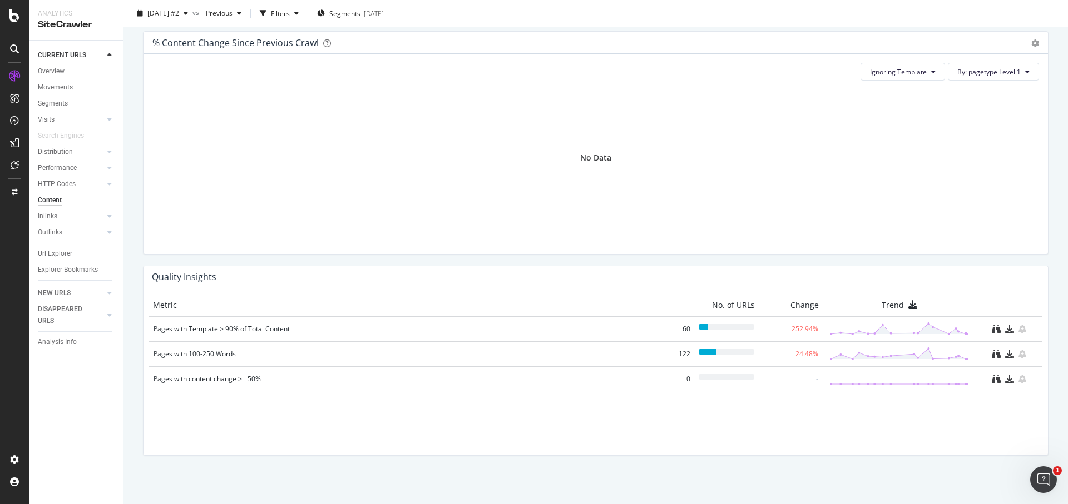
click at [142, 252] on div "% Content Change since Previous Crawl Pie Table Add to Custom Report Ignoring T…" at bounding box center [596, 148] width 922 height 235
